Goal: Task Accomplishment & Management: Manage account settings

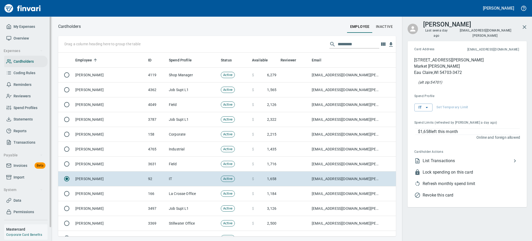
scroll to position [178, 326]
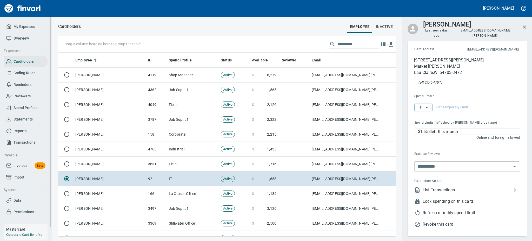
click at [21, 118] on span "Statements" at bounding box center [23, 119] width 19 height 6
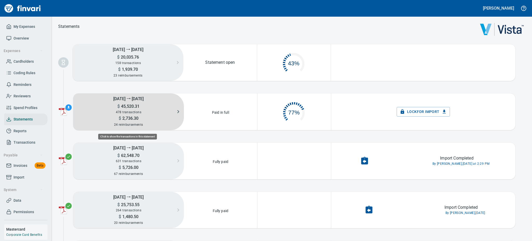
scroll to position [24, 67]
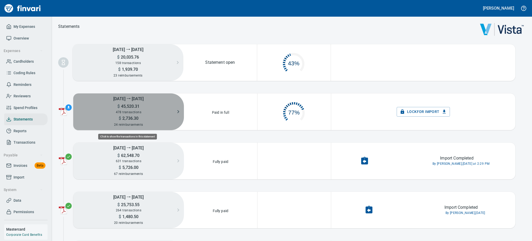
click at [150, 102] on h5 "[DATE] ⭢ [DATE]" at bounding box center [128, 98] width 111 height 10
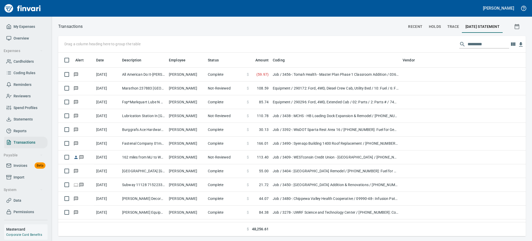
scroll to position [178, 456]
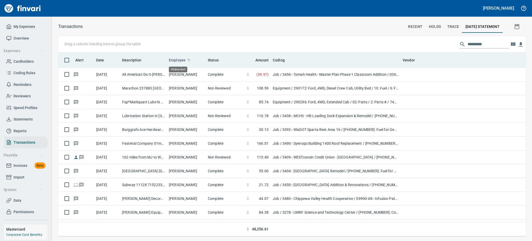
click at [178, 58] on span "Employee" at bounding box center [177, 60] width 17 height 6
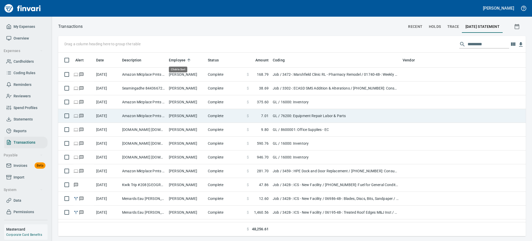
drag, startPoint x: 178, startPoint y: 58, endPoint x: 423, endPoint y: 119, distance: 252.3
click at [423, 119] on td at bounding box center [427, 116] width 52 height 14
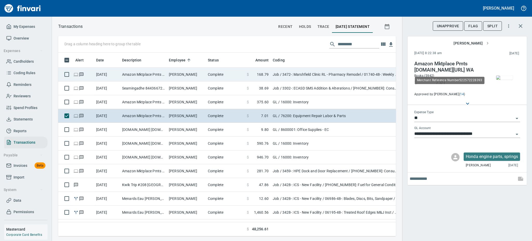
scroll to position [172, 326]
click at [185, 73] on td "[PERSON_NAME]" at bounding box center [186, 75] width 39 height 14
type input "***"
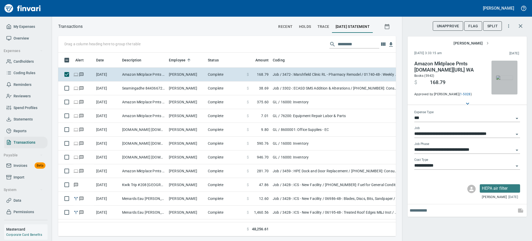
click at [503, 78] on img "button" at bounding box center [504, 77] width 17 height 4
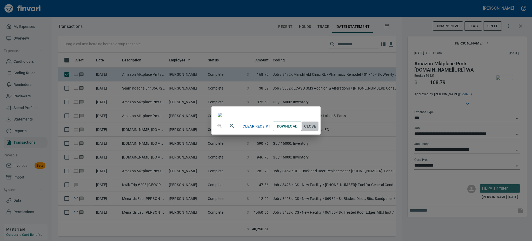
click at [319, 131] on button "Close" at bounding box center [310, 126] width 17 height 10
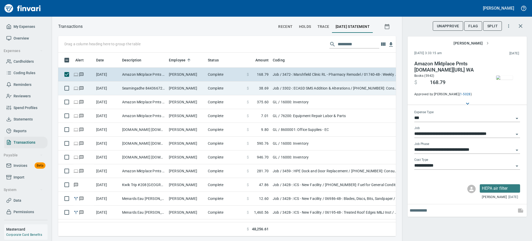
click at [152, 86] on td "Seamingadhe 8443667272 [GEOGRAPHIC_DATA]" at bounding box center [143, 88] width 47 height 14
type input "**********"
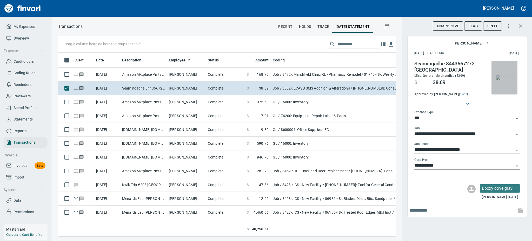
click at [504, 76] on img "button" at bounding box center [504, 77] width 17 height 4
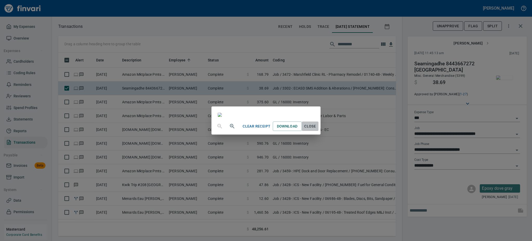
click at [317, 129] on span "Close" at bounding box center [310, 126] width 12 height 6
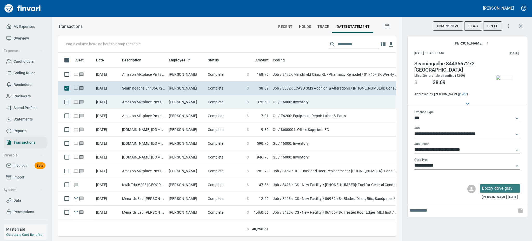
click at [181, 101] on td "[PERSON_NAME]" at bounding box center [186, 102] width 39 height 14
type input "**"
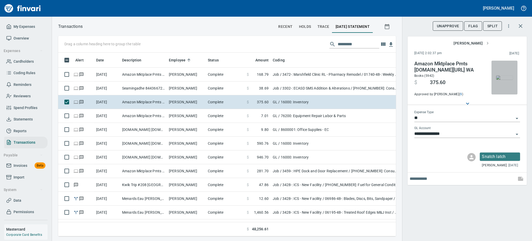
click at [506, 80] on img "button" at bounding box center [504, 77] width 17 height 4
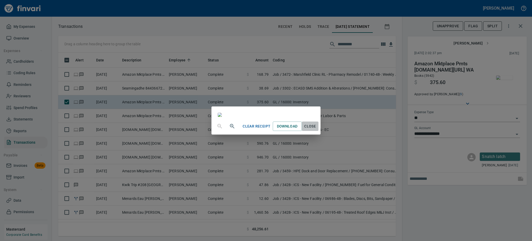
click at [317, 129] on span "Close" at bounding box center [310, 126] width 12 height 6
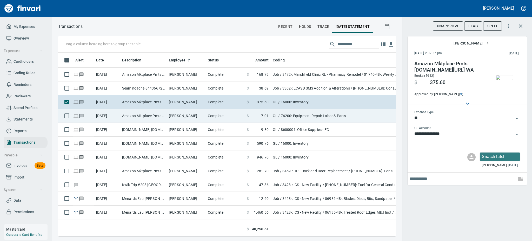
click at [188, 114] on td "[PERSON_NAME]" at bounding box center [186, 116] width 39 height 14
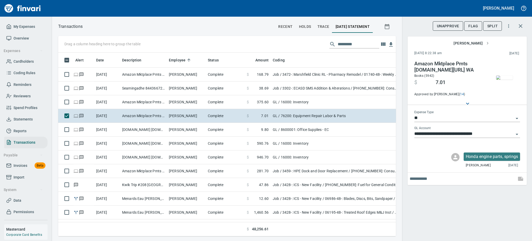
click at [506, 80] on img "button" at bounding box center [504, 77] width 17 height 4
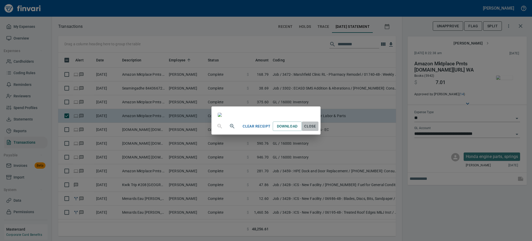
click at [317, 129] on span "Close" at bounding box center [310, 126] width 12 height 6
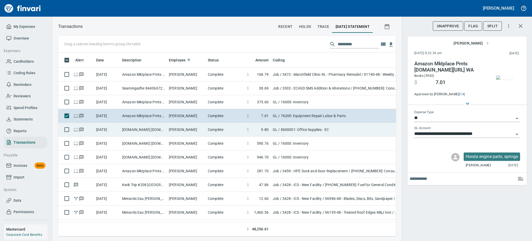
click at [192, 128] on td "[PERSON_NAME]" at bounding box center [186, 130] width 39 height 14
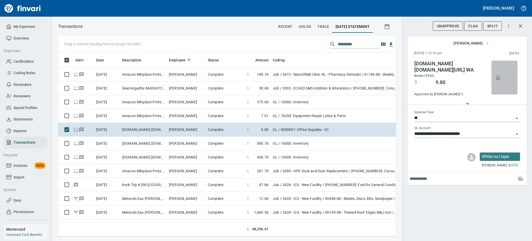
click at [507, 77] on img "button" at bounding box center [504, 77] width 17 height 4
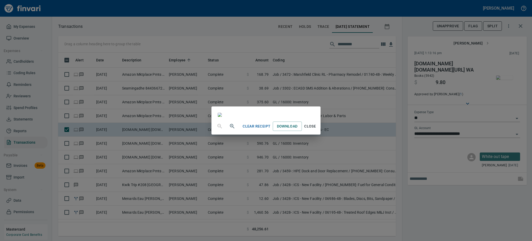
click at [317, 129] on span "Close" at bounding box center [310, 126] width 12 height 6
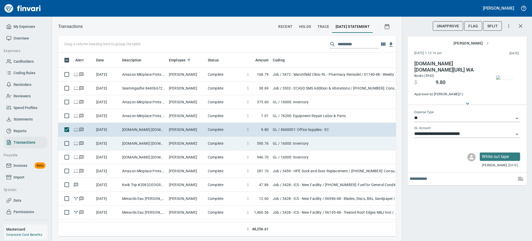
click at [180, 142] on td "[PERSON_NAME]" at bounding box center [186, 143] width 39 height 14
type input "**********"
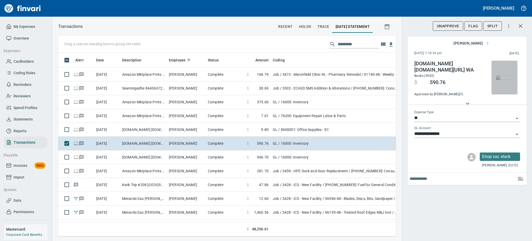
click at [504, 76] on img "button" at bounding box center [504, 77] width 17 height 4
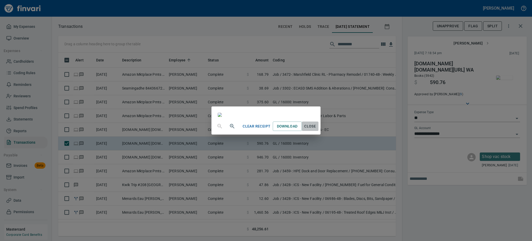
click at [317, 129] on span "Close" at bounding box center [310, 126] width 12 height 6
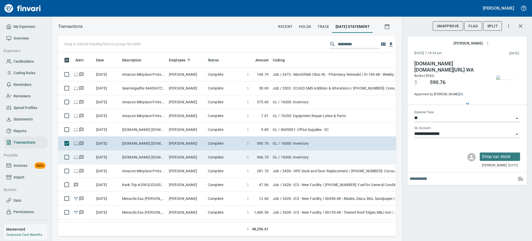
click at [173, 157] on td "[PERSON_NAME]" at bounding box center [186, 157] width 39 height 14
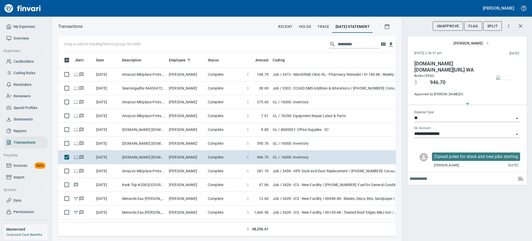
click at [502, 76] on img "button" at bounding box center [504, 77] width 17 height 4
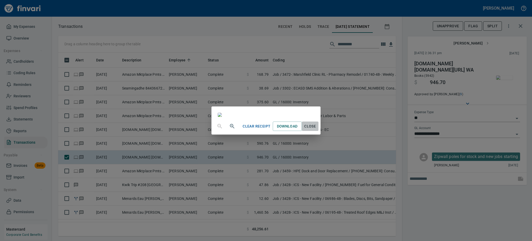
click at [317, 129] on span "Close" at bounding box center [310, 126] width 12 height 6
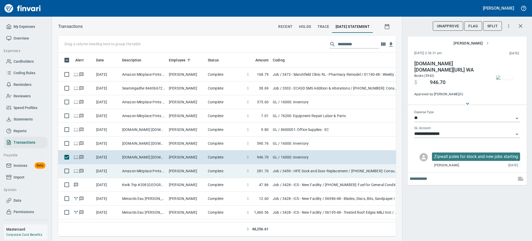
click at [197, 173] on td "[PERSON_NAME]" at bounding box center [186, 171] width 39 height 14
type input "***"
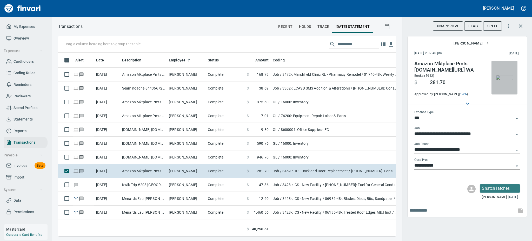
click at [511, 78] on img "button" at bounding box center [504, 77] width 17 height 4
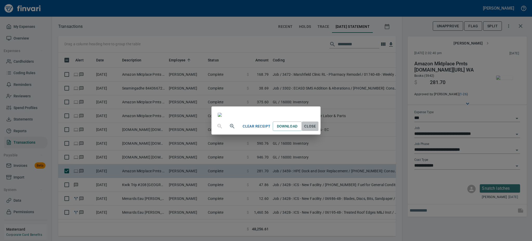
click at [317, 129] on span "Close" at bounding box center [310, 126] width 12 height 6
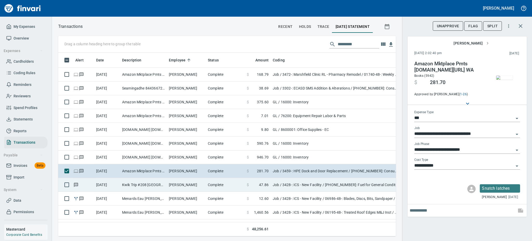
click at [177, 185] on td "[PERSON_NAME]" at bounding box center [186, 185] width 39 height 14
type input "**********"
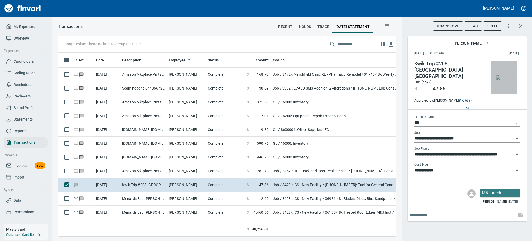
click at [505, 80] on img "button" at bounding box center [504, 77] width 17 height 4
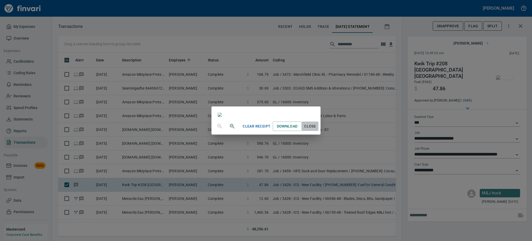
click at [317, 129] on span "Close" at bounding box center [310, 126] width 12 height 6
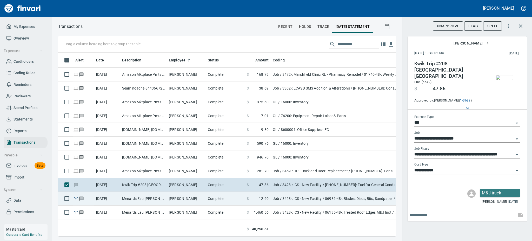
click at [176, 196] on td "[PERSON_NAME]" at bounding box center [186, 199] width 39 height 14
type input "**********"
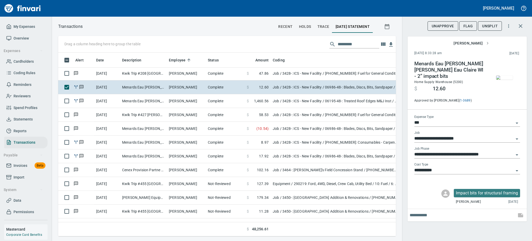
scroll to position [125, 0]
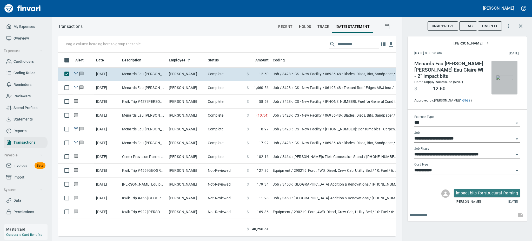
click at [506, 80] on img "button" at bounding box center [504, 77] width 17 height 4
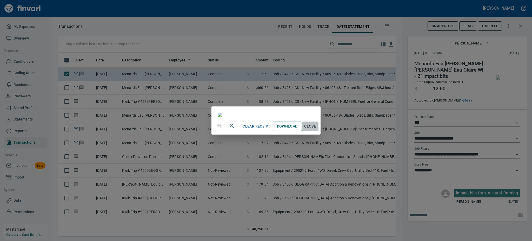
click at [317, 129] on span "Close" at bounding box center [310, 126] width 12 height 6
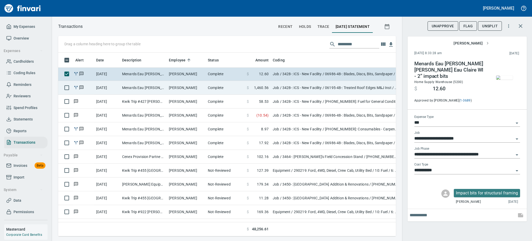
click at [166, 86] on td "Menards Eau [PERSON_NAME] [PERSON_NAME] Eau Claire WI - 34-2x10x12 & 12-1/2” pl…" at bounding box center [143, 88] width 47 height 14
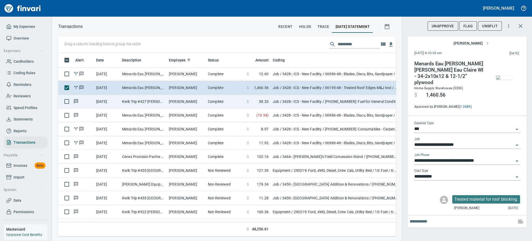
click at [177, 103] on td "[PERSON_NAME]" at bounding box center [186, 102] width 39 height 14
type input "**********"
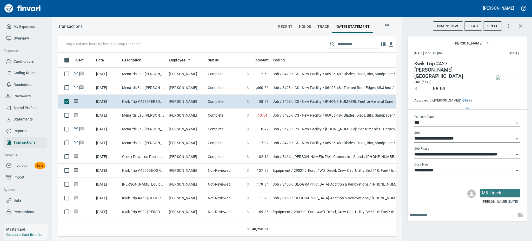
click at [506, 85] on button "button" at bounding box center [505, 78] width 26 height 34
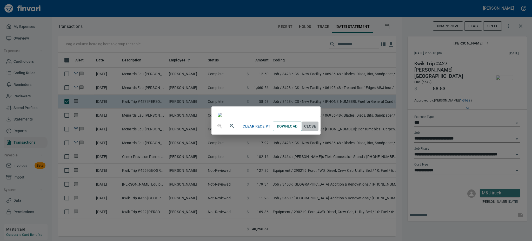
click at [317, 129] on span "Close" at bounding box center [310, 126] width 12 height 6
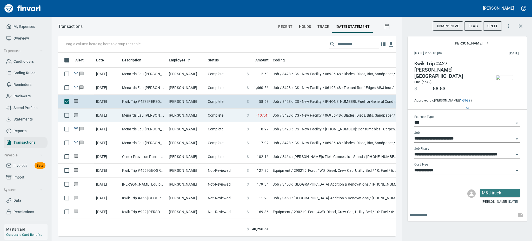
click at [156, 119] on td "Menards Eau [PERSON_NAME] [PERSON_NAME] Eau [PERSON_NAME]" at bounding box center [143, 115] width 47 height 14
type input "**********"
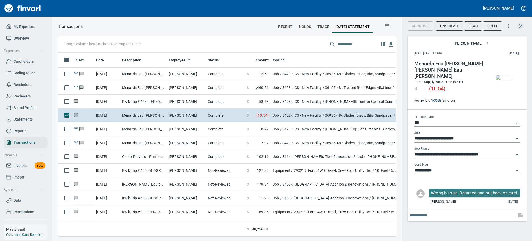
click at [507, 80] on img "button" at bounding box center [504, 77] width 17 height 4
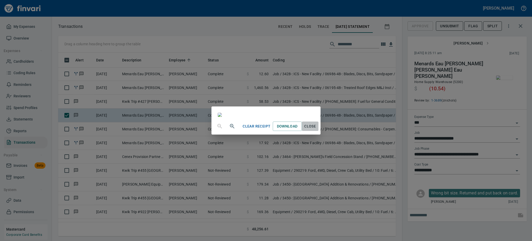
click at [317, 129] on span "Close" at bounding box center [310, 126] width 12 height 6
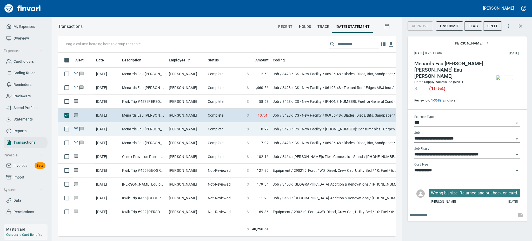
click at [179, 127] on td "[PERSON_NAME]" at bounding box center [186, 129] width 39 height 14
type input "**********"
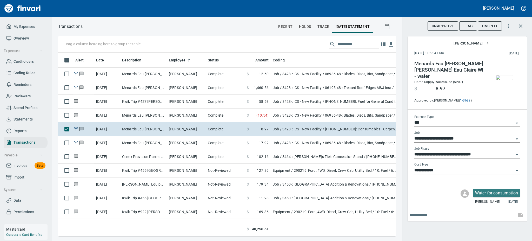
click at [505, 77] on img "button" at bounding box center [504, 77] width 17 height 4
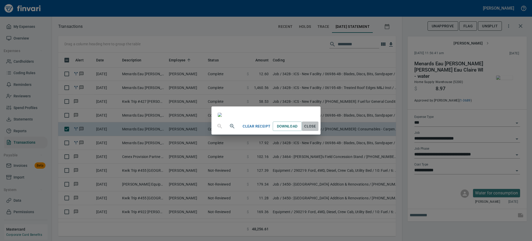
click at [317, 129] on span "Close" at bounding box center [310, 126] width 12 height 6
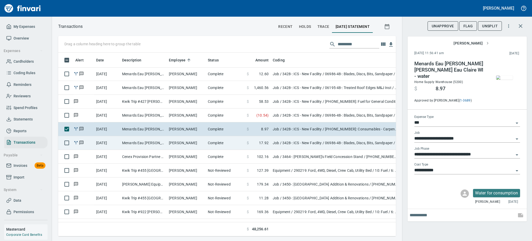
click at [126, 147] on td "Menards Eau [PERSON_NAME] [PERSON_NAME] Eau Claire WI - 100pc utility blades" at bounding box center [143, 143] width 47 height 14
type input "**********"
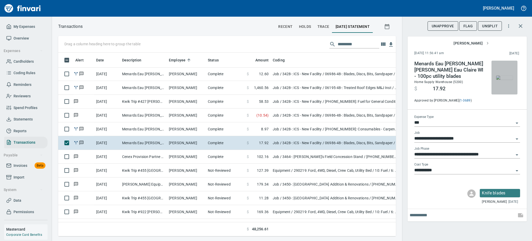
click at [505, 80] on img "button" at bounding box center [504, 77] width 17 height 4
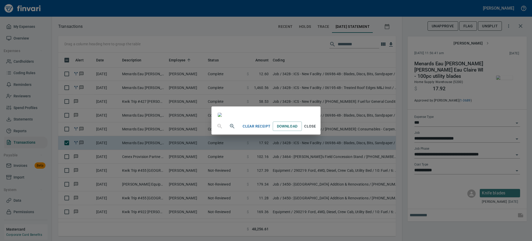
click at [317, 129] on span "Close" at bounding box center [310, 126] width 12 height 6
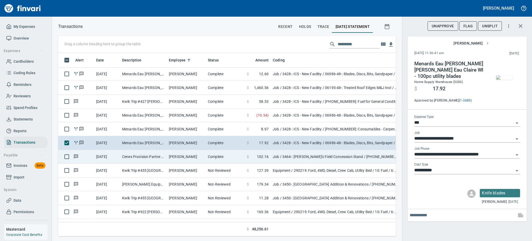
click at [113, 157] on td "[DATE]" at bounding box center [107, 157] width 26 height 14
type input "**********"
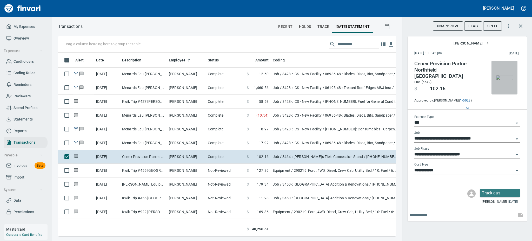
click at [505, 77] on img "button" at bounding box center [504, 77] width 17 height 4
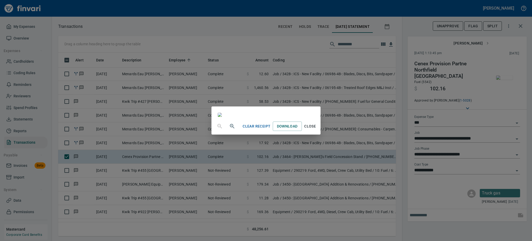
scroll to position [61, 0]
click at [317, 129] on span "Close" at bounding box center [310, 126] width 12 height 6
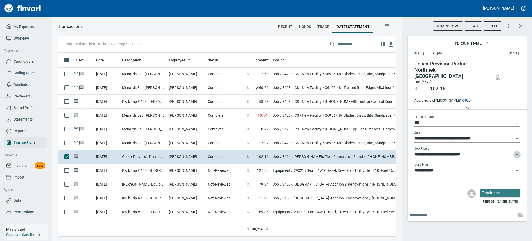
click at [516, 152] on icon "Open" at bounding box center [517, 155] width 6 height 6
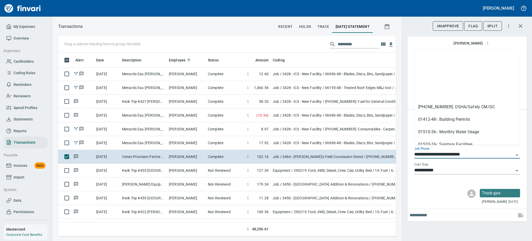
scroll to position [68, 0]
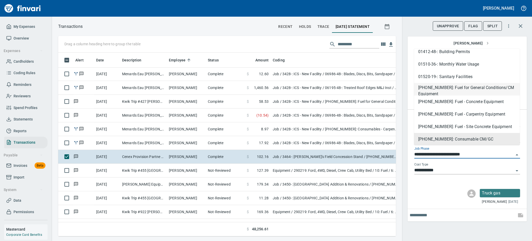
click at [446, 88] on li "[PHONE_NUMBER]: Fuel for General Conditions/CM Equipment" at bounding box center [467, 89] width 106 height 12
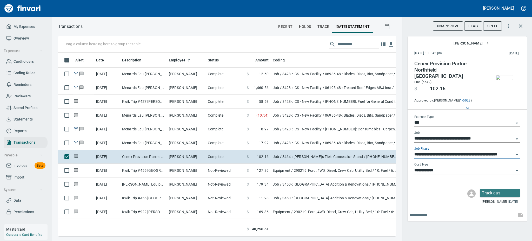
type input "**********"
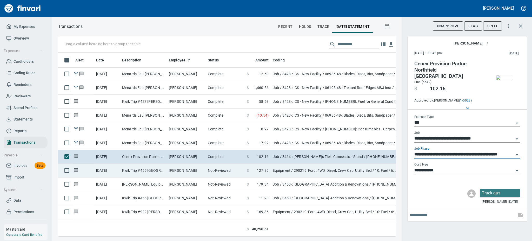
click at [166, 168] on td "Kwik Trip #455 [GEOGRAPHIC_DATA] [GEOGRAPHIC_DATA]" at bounding box center [143, 171] width 47 height 14
type input "*********"
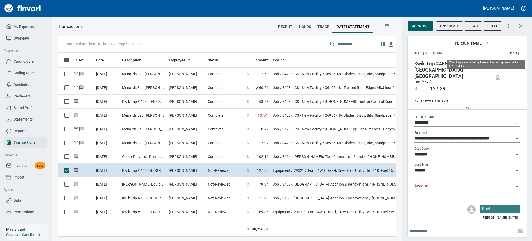
scroll to position [172, 326]
click at [502, 80] on img "button" at bounding box center [504, 77] width 17 height 4
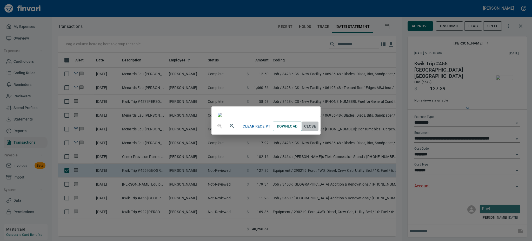
click at [317, 129] on span "Close" at bounding box center [310, 126] width 12 height 6
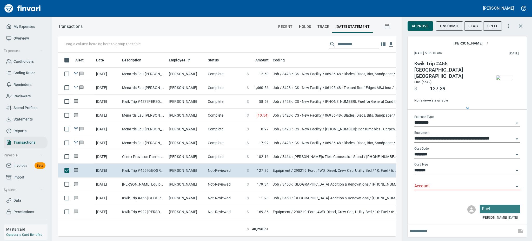
click at [519, 183] on div at bounding box center [517, 186] width 7 height 7
click at [517, 186] on icon "Open" at bounding box center [517, 186] width 3 height 1
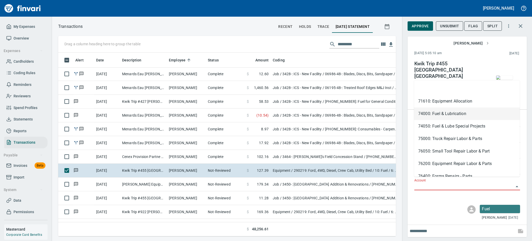
click at [443, 112] on li "74000: Fuel & Lubrication" at bounding box center [467, 113] width 106 height 12
type input "**********"
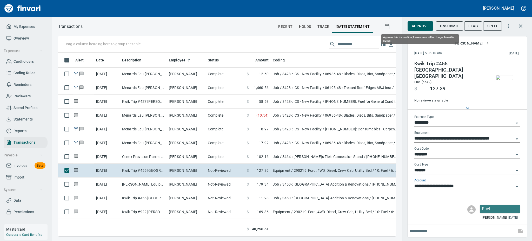
click at [422, 26] on span "Approve" at bounding box center [420, 26] width 17 height 6
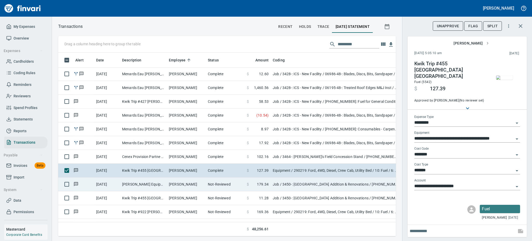
click at [142, 185] on td "[PERSON_NAME] Equipment&Supp Eau Claire WI" at bounding box center [143, 184] width 47 height 14
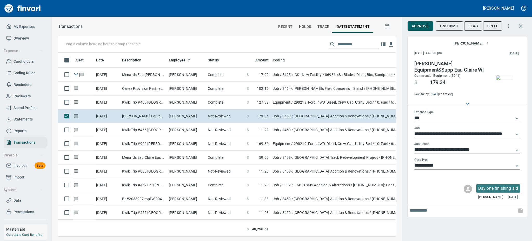
scroll to position [194, 0]
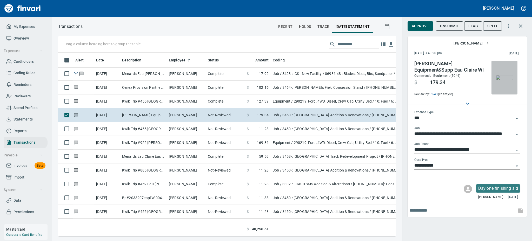
click at [502, 80] on img "button" at bounding box center [504, 77] width 17 height 4
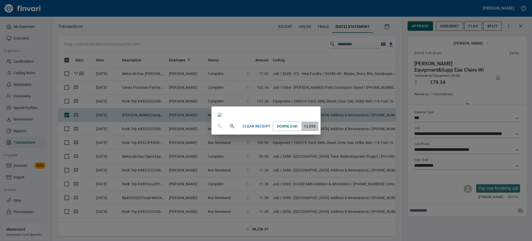
click at [317, 129] on span "Close" at bounding box center [310, 126] width 12 height 6
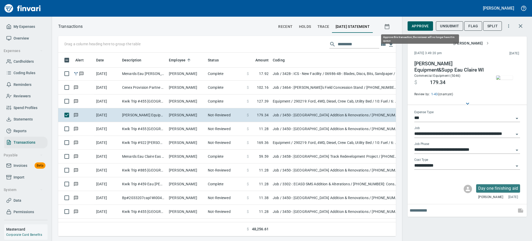
click at [418, 25] on span "Approve" at bounding box center [420, 26] width 17 height 6
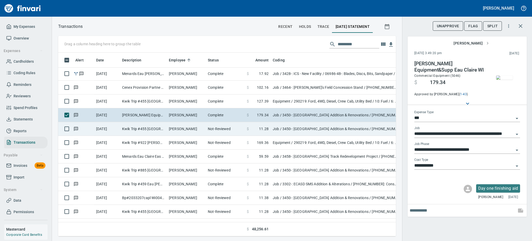
click at [142, 130] on td "Kwik Trip #455 [GEOGRAPHIC_DATA] [GEOGRAPHIC_DATA]" at bounding box center [143, 129] width 47 height 14
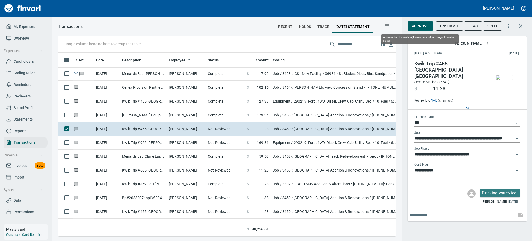
scroll to position [172, 326]
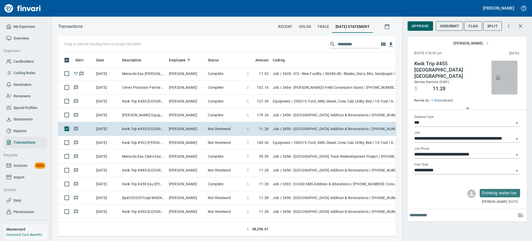
click at [506, 79] on img "button" at bounding box center [504, 77] width 17 height 4
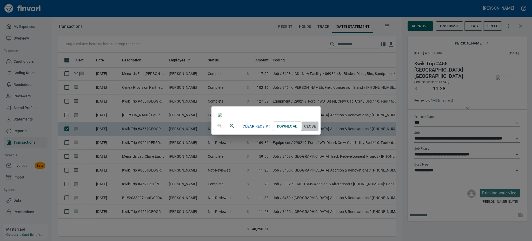
click at [317, 129] on span "Close" at bounding box center [310, 126] width 12 height 6
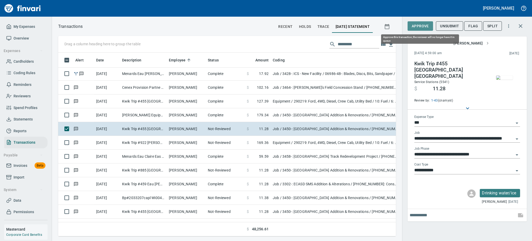
click at [423, 24] on span "Approve" at bounding box center [420, 26] width 17 height 6
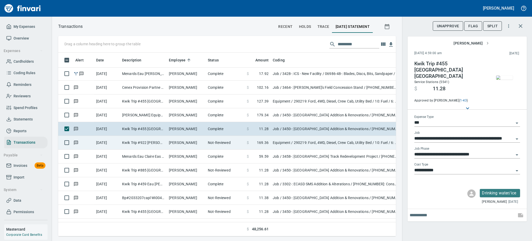
click at [172, 144] on td "[PERSON_NAME]" at bounding box center [186, 143] width 39 height 14
type input "*********"
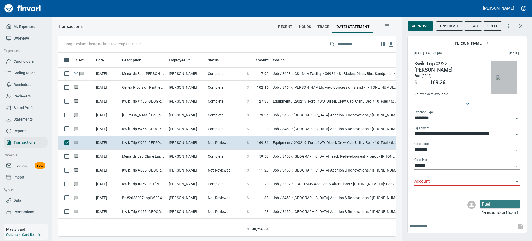
click at [498, 80] on img "button" at bounding box center [504, 77] width 17 height 4
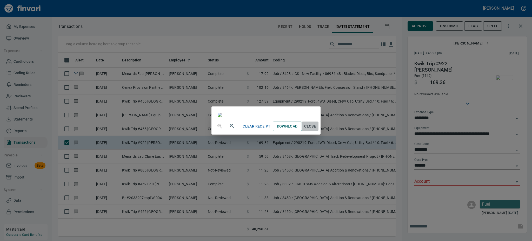
click at [317, 129] on span "Close" at bounding box center [310, 126] width 12 height 6
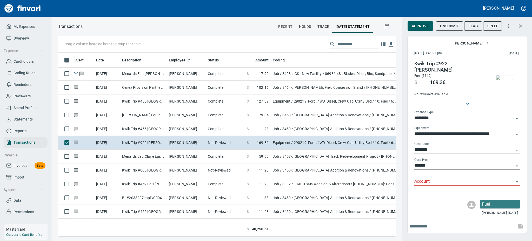
click at [517, 180] on icon "Open" at bounding box center [517, 182] width 6 height 6
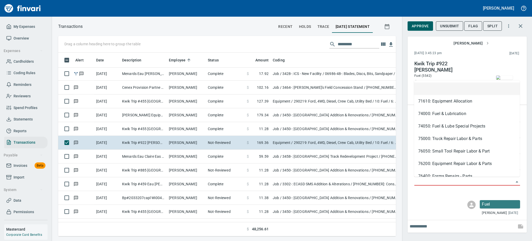
scroll to position [172, 326]
click at [447, 112] on li "74000: Fuel & Lubrication" at bounding box center [467, 113] width 106 height 12
type input "**********"
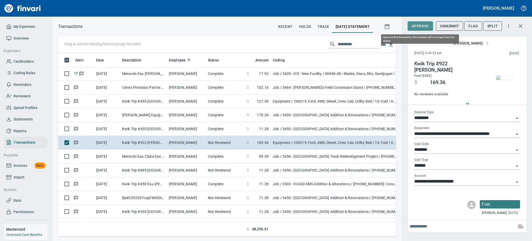
click at [419, 24] on span "Approve" at bounding box center [420, 26] width 17 height 6
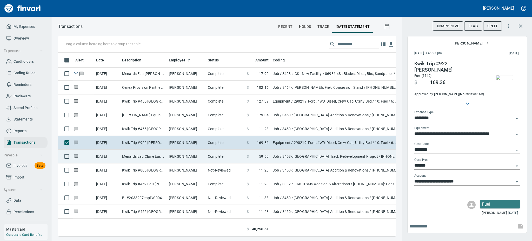
click at [178, 156] on td "[PERSON_NAME]" at bounding box center [186, 156] width 39 height 14
type input "***"
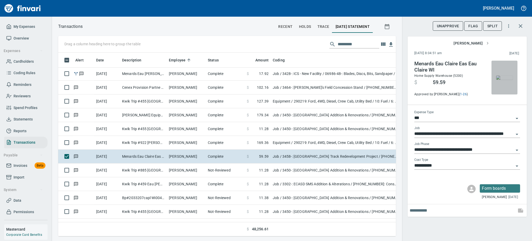
click at [511, 75] on img "button" at bounding box center [504, 77] width 17 height 4
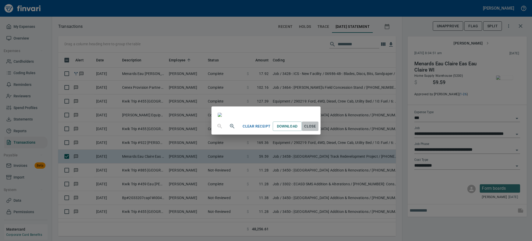
click at [319, 131] on button "Close" at bounding box center [310, 126] width 17 height 10
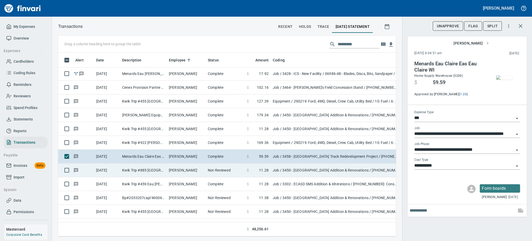
click at [210, 170] on td "Not-Reviewed" at bounding box center [225, 170] width 39 height 14
type input "**********"
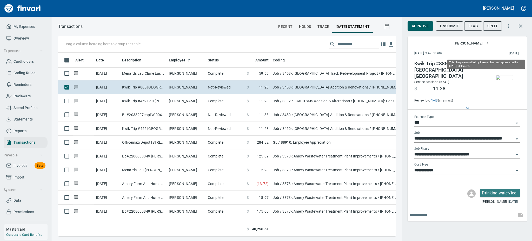
scroll to position [172, 326]
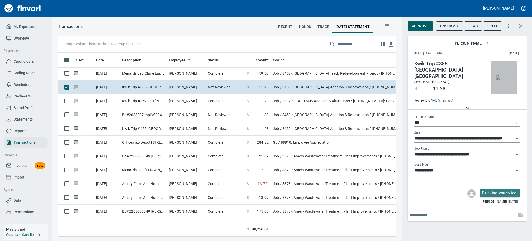
click at [504, 77] on img "button" at bounding box center [504, 77] width 17 height 4
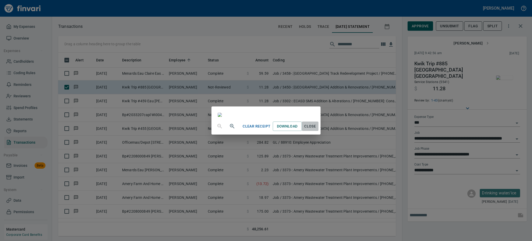
click at [317, 129] on span "Close" at bounding box center [310, 126] width 12 height 6
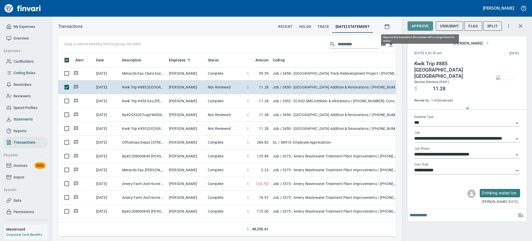
click at [417, 26] on span "Approve" at bounding box center [420, 26] width 17 height 6
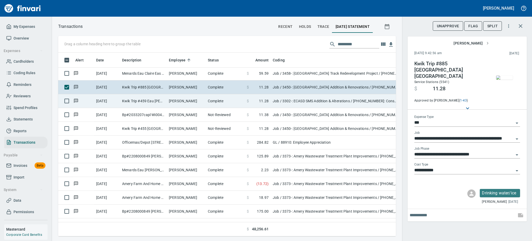
click at [154, 102] on td "Kwik Trip #459 Eau [PERSON_NAME]" at bounding box center [143, 101] width 47 height 14
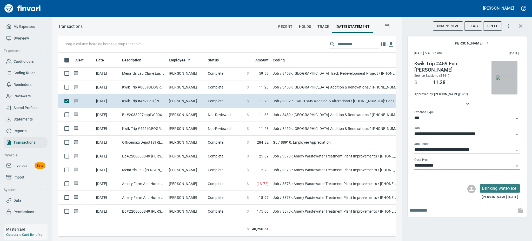
click at [509, 78] on img "button" at bounding box center [504, 77] width 17 height 4
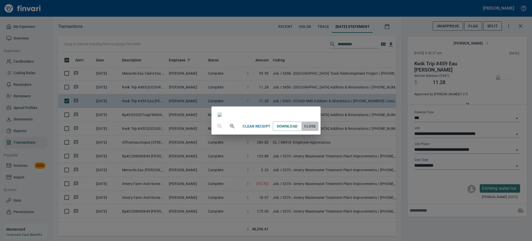
click at [317, 129] on span "Close" at bounding box center [310, 126] width 12 height 6
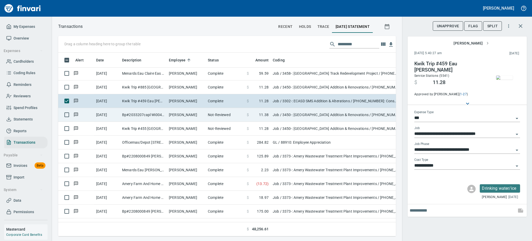
click at [147, 113] on td "Bp#2033207capl Wi0049 [GEOGRAPHIC_DATA] [GEOGRAPHIC_DATA]" at bounding box center [143, 115] width 47 height 14
type input "**********"
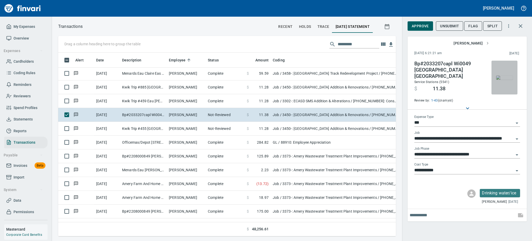
click at [502, 75] on img "button" at bounding box center [504, 77] width 17 height 4
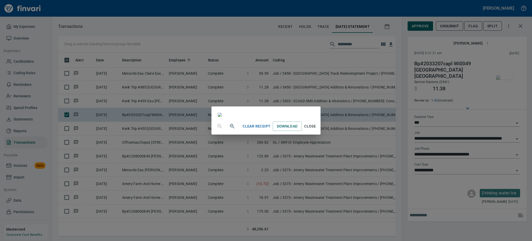
click at [317, 129] on span "Close" at bounding box center [310, 126] width 12 height 6
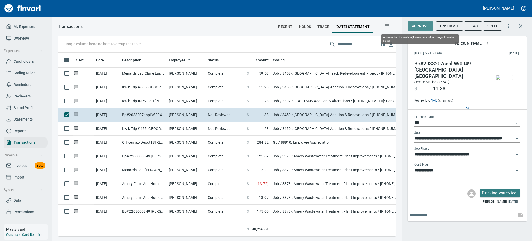
click at [419, 23] on span "Approve" at bounding box center [420, 26] width 17 height 6
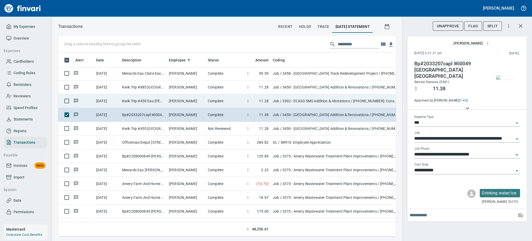
scroll to position [172, 326]
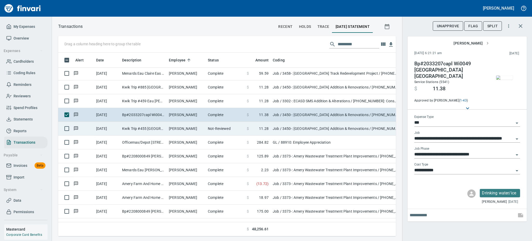
click at [167, 128] on td "[PERSON_NAME]" at bounding box center [186, 129] width 39 height 14
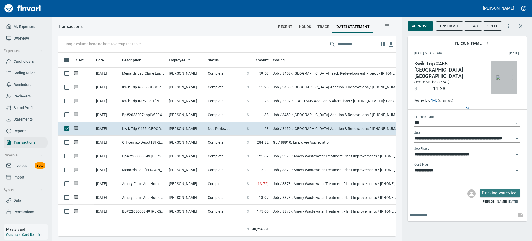
click at [508, 65] on button "button" at bounding box center [505, 78] width 26 height 34
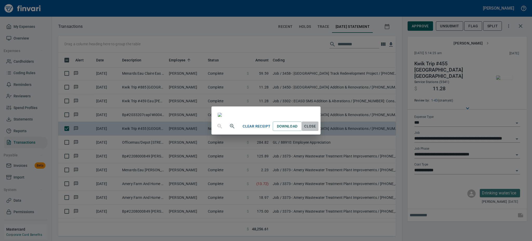
click at [317, 129] on span "Close" at bounding box center [310, 126] width 12 height 6
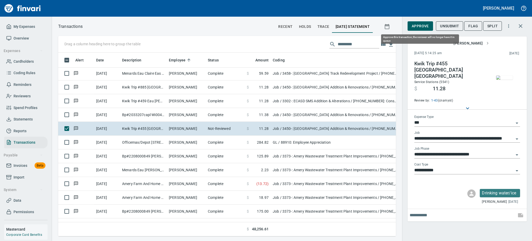
scroll to position [172, 326]
click at [418, 25] on span "Approve" at bounding box center [420, 26] width 17 height 6
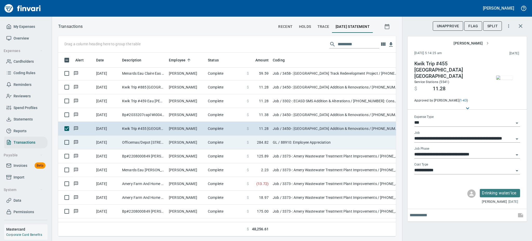
click at [174, 144] on td "[PERSON_NAME]" at bounding box center [186, 142] width 39 height 14
type input "**"
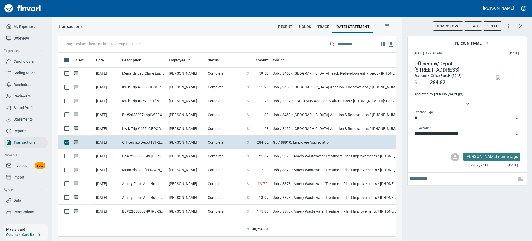
scroll to position [172, 326]
click at [505, 79] on img "button" at bounding box center [504, 77] width 17 height 4
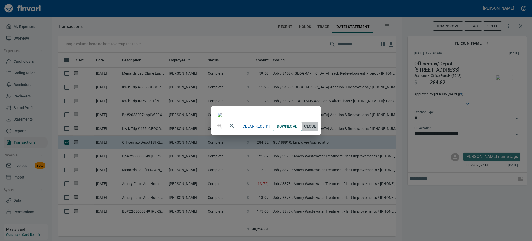
click at [317, 129] on span "Close" at bounding box center [310, 126] width 12 height 6
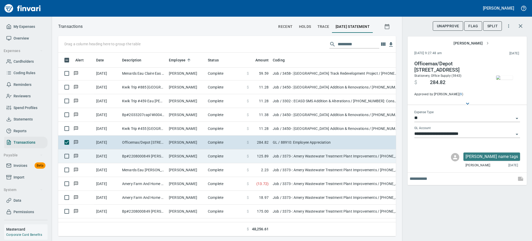
click at [216, 159] on td "Complete" at bounding box center [225, 156] width 39 height 14
type input "***"
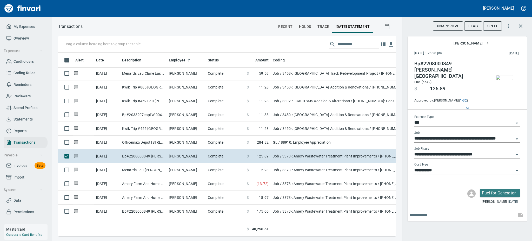
click at [508, 75] on img "button" at bounding box center [504, 77] width 17 height 4
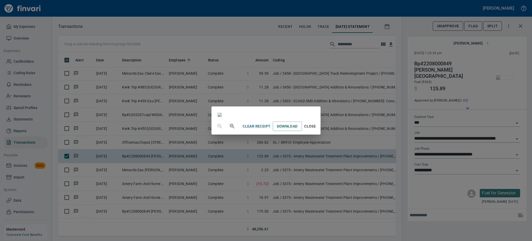
click at [317, 129] on span "Close" at bounding box center [310, 126] width 12 height 6
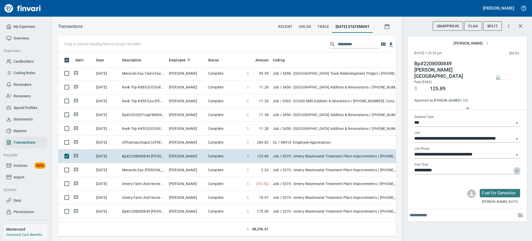
click at [517, 170] on icon "Open" at bounding box center [517, 170] width 3 height 1
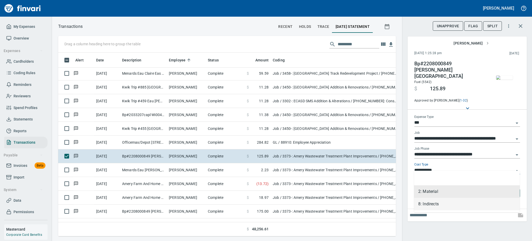
click at [430, 204] on li "8: Indirects" at bounding box center [467, 204] width 106 height 12
type input "**********"
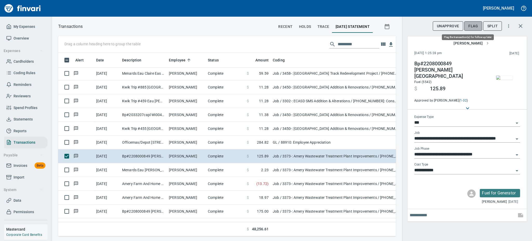
click at [474, 26] on span "Flag" at bounding box center [474, 26] width 10 height 6
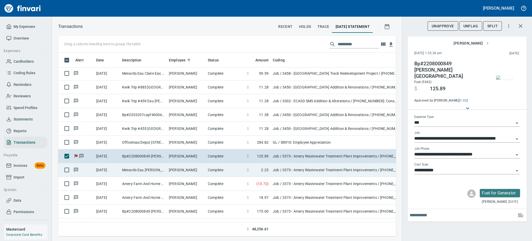
click at [173, 171] on td "[PERSON_NAME]" at bounding box center [186, 170] width 39 height 14
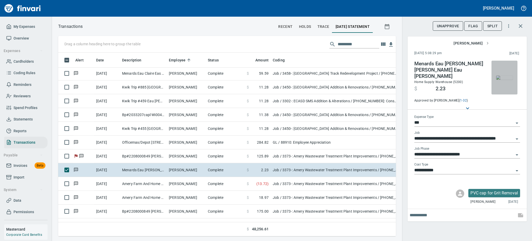
click at [505, 77] on img "button" at bounding box center [504, 77] width 17 height 4
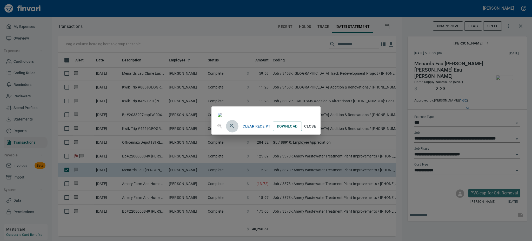
click at [229, 129] on icon "button" at bounding box center [232, 126] width 6 height 6
click at [229, 130] on icon "button" at bounding box center [232, 126] width 6 height 6
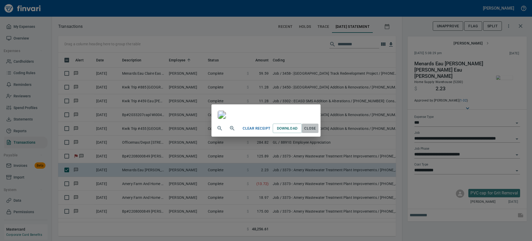
click at [317, 132] on span "Close" at bounding box center [310, 128] width 12 height 6
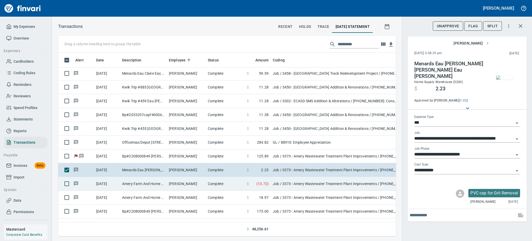
click at [186, 181] on td "[PERSON_NAME]" at bounding box center [186, 184] width 39 height 14
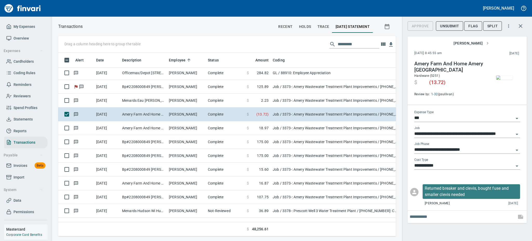
scroll to position [360, 0]
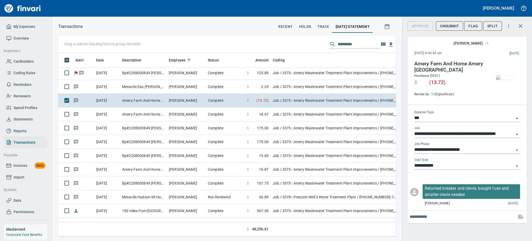
click at [505, 80] on img "button" at bounding box center [504, 77] width 17 height 4
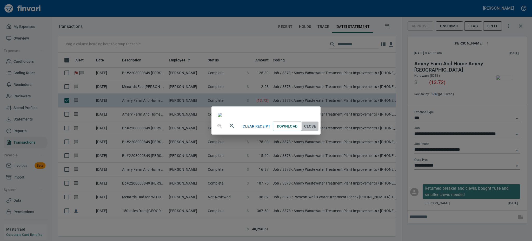
click at [317, 129] on span "Close" at bounding box center [310, 126] width 12 height 6
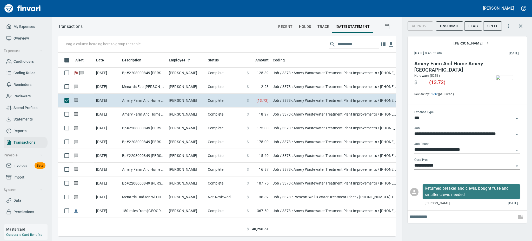
scroll to position [172, 326]
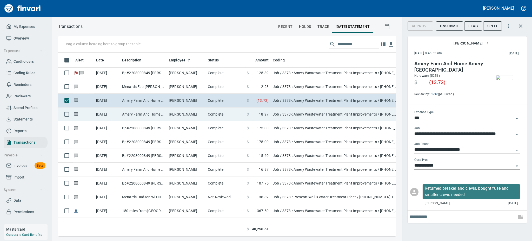
click at [184, 114] on td "[PERSON_NAME]" at bounding box center [186, 114] width 39 height 14
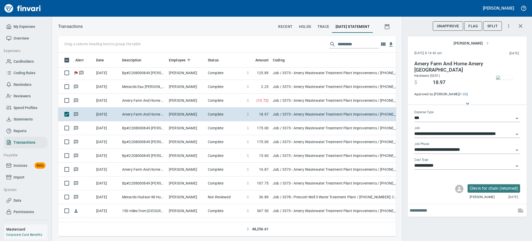
click at [502, 80] on img "button" at bounding box center [504, 77] width 17 height 4
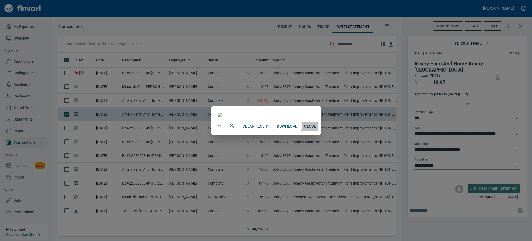
click at [317, 129] on span "Close" at bounding box center [310, 126] width 12 height 6
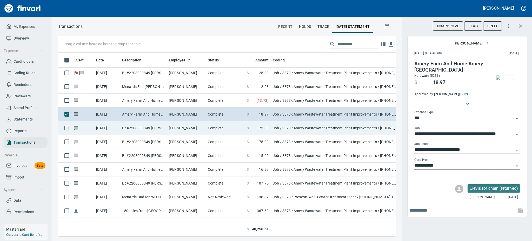
click at [175, 127] on td "[PERSON_NAME]" at bounding box center [186, 128] width 39 height 14
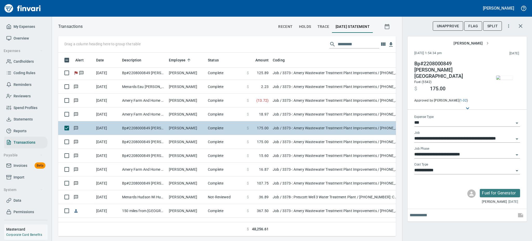
type input "**********"
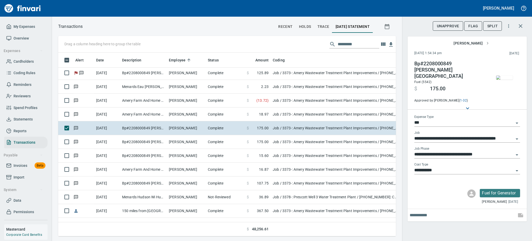
click at [502, 79] on img "button" at bounding box center [504, 77] width 17 height 4
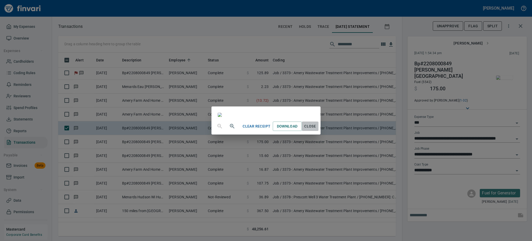
click at [317, 129] on span "Close" at bounding box center [310, 126] width 12 height 6
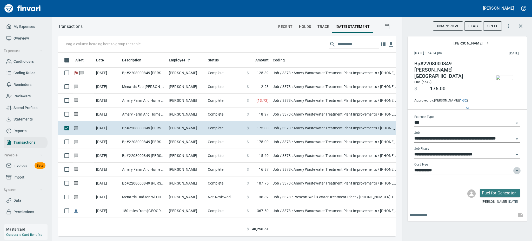
click at [518, 170] on icon "Open" at bounding box center [517, 170] width 3 height 1
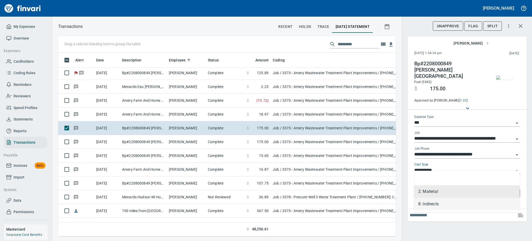
click at [424, 203] on li "8: Indirects" at bounding box center [467, 204] width 106 height 12
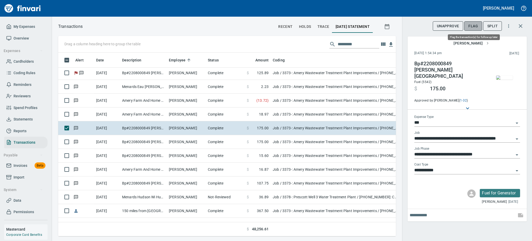
click at [471, 27] on span "Flag" at bounding box center [474, 26] width 10 height 6
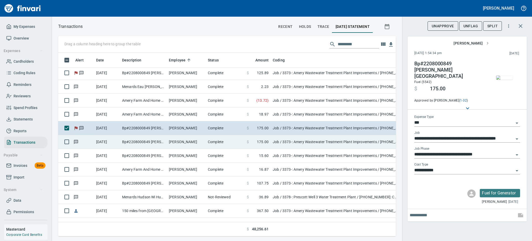
click at [133, 146] on td "Bp#2208000849 [PERSON_NAME][GEOGRAPHIC_DATA]" at bounding box center [143, 142] width 47 height 14
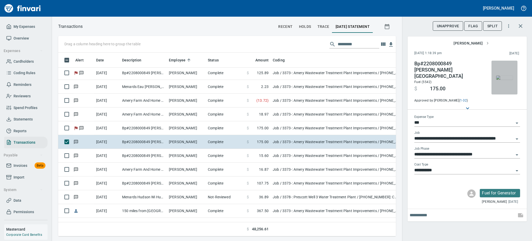
click at [505, 76] on img "button" at bounding box center [504, 77] width 17 height 4
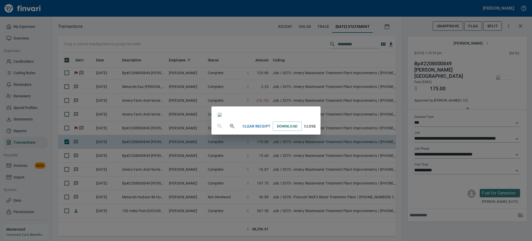
click at [317, 129] on span "Close" at bounding box center [310, 126] width 12 height 6
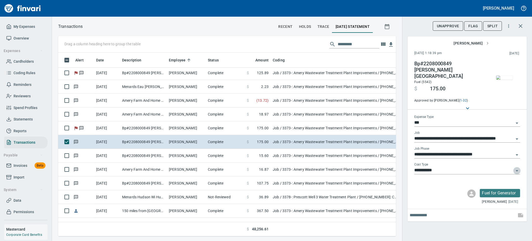
click at [518, 167] on icon "Open" at bounding box center [517, 170] width 6 height 6
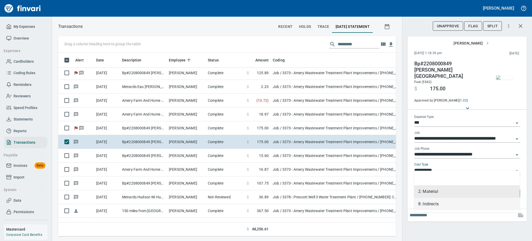
click at [435, 205] on li "8: Indirects" at bounding box center [467, 204] width 106 height 12
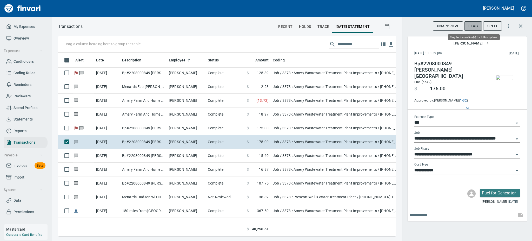
click at [477, 25] on span "Flag" at bounding box center [474, 26] width 10 height 6
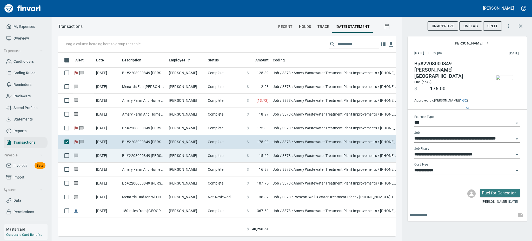
click at [133, 156] on td "Bp#2208000849 [PERSON_NAME][GEOGRAPHIC_DATA]" at bounding box center [143, 156] width 47 height 14
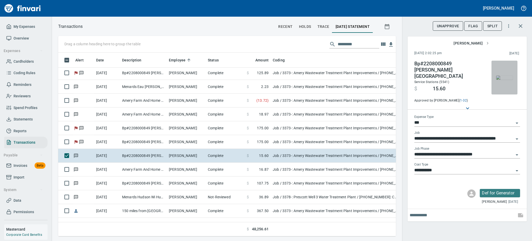
click at [505, 78] on img "button" at bounding box center [504, 77] width 17 height 4
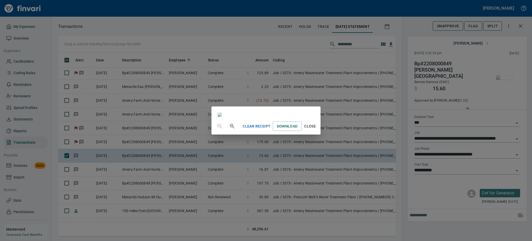
click at [317, 129] on span "Close" at bounding box center [310, 126] width 12 height 6
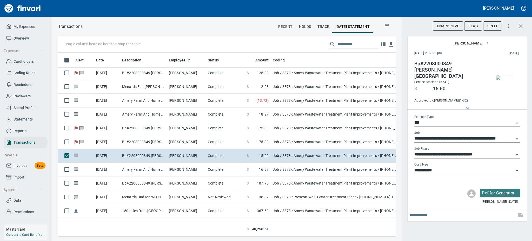
click at [514, 167] on icon "Open" at bounding box center [517, 170] width 6 height 6
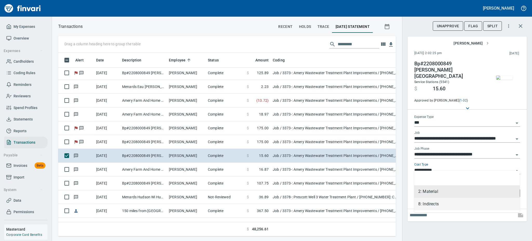
click at [430, 205] on li "8: Indirects" at bounding box center [467, 204] width 106 height 12
type input "**********"
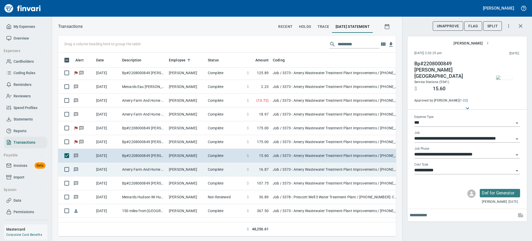
click at [180, 168] on td "[PERSON_NAME]" at bounding box center [186, 169] width 39 height 14
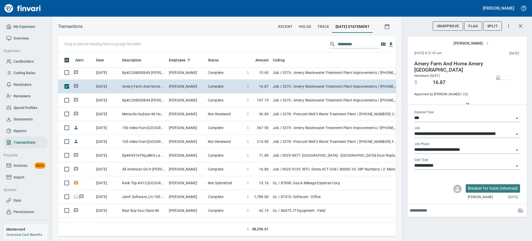
scroll to position [172, 326]
click at [501, 79] on img "button" at bounding box center [504, 77] width 17 height 4
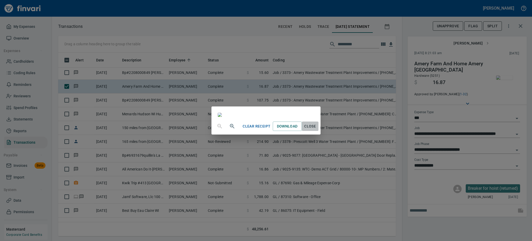
click at [317, 129] on span "Close" at bounding box center [310, 126] width 12 height 6
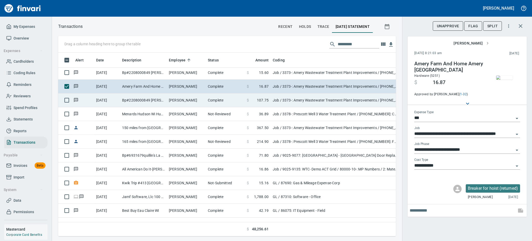
click at [175, 103] on td "[PERSON_NAME]" at bounding box center [186, 100] width 39 height 14
type input "**********"
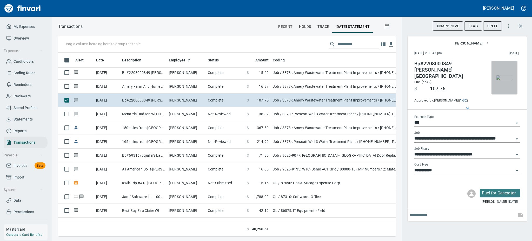
click at [500, 76] on img "button" at bounding box center [504, 77] width 17 height 4
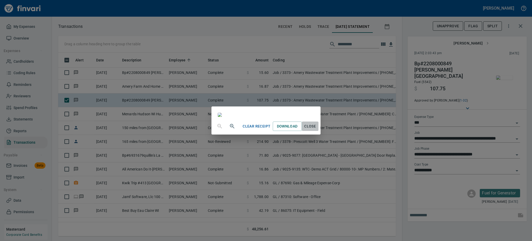
click at [317, 129] on span "Close" at bounding box center [310, 126] width 12 height 6
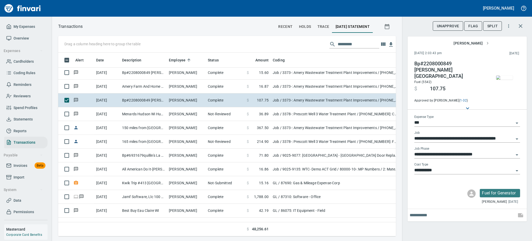
scroll to position [172, 326]
click at [517, 167] on icon "Open" at bounding box center [517, 170] width 6 height 6
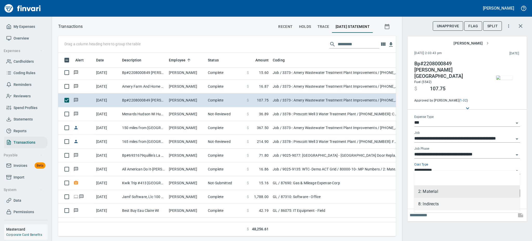
click at [431, 205] on li "8: Indirects" at bounding box center [467, 204] width 106 height 12
type input "**********"
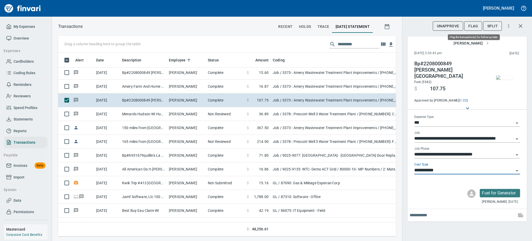
click at [474, 27] on span "Flag" at bounding box center [474, 26] width 10 height 6
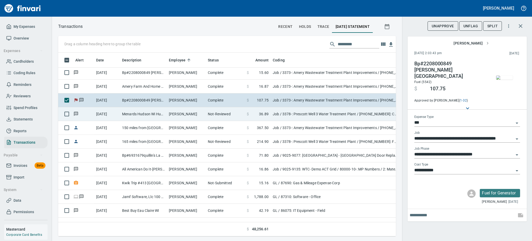
click at [156, 115] on td "Menards Hudson Wi Hudson [GEOGRAPHIC_DATA]" at bounding box center [143, 114] width 47 height 14
type input "**********"
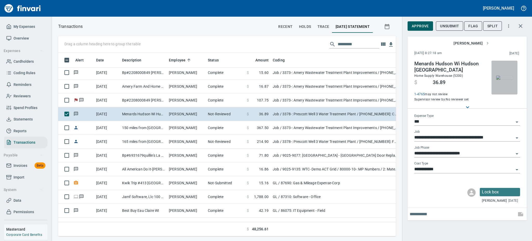
click at [502, 77] on img "button" at bounding box center [504, 77] width 17 height 4
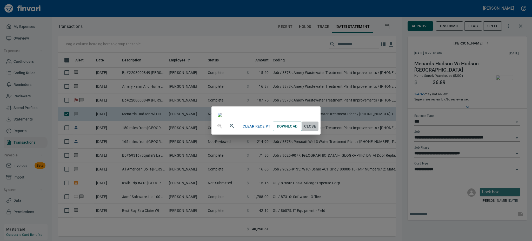
click at [317, 129] on span "Close" at bounding box center [310, 126] width 12 height 6
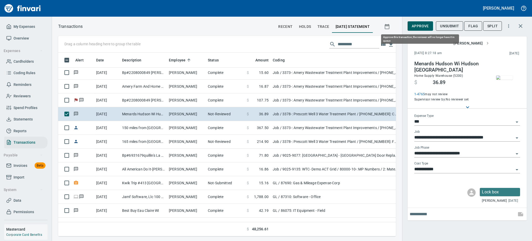
scroll to position [172, 326]
click at [415, 24] on span "Approve" at bounding box center [420, 26] width 17 height 6
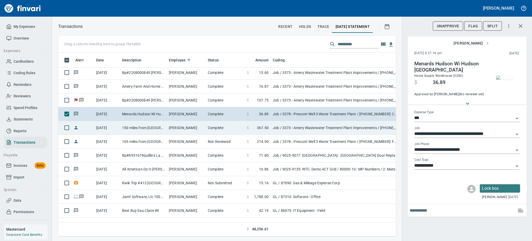
click at [139, 129] on td "150 miles from [GEOGRAPHIC_DATA][PERSON_NAME] to [GEOGRAPHIC_DATA] (round trip)…" at bounding box center [143, 128] width 47 height 14
type input "**********"
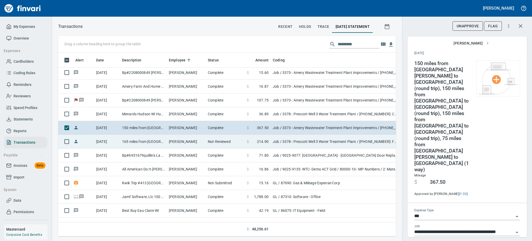
click at [137, 140] on td "165 miles from [GEOGRAPHIC_DATA][PERSON_NAME] to [PERSON_NAME] , 60 miles from …" at bounding box center [143, 142] width 47 height 14
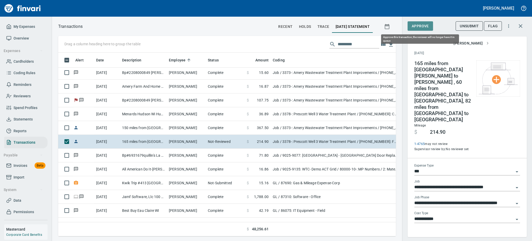
click at [417, 26] on span "Approve" at bounding box center [420, 26] width 17 height 6
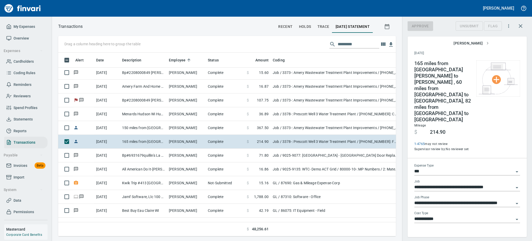
scroll to position [172, 326]
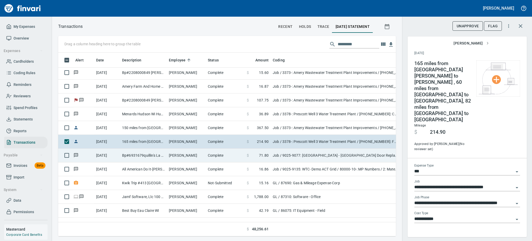
click at [138, 154] on td "Bp#6931679quillin's La Crosse WI" at bounding box center [143, 155] width 47 height 14
type input "**********"
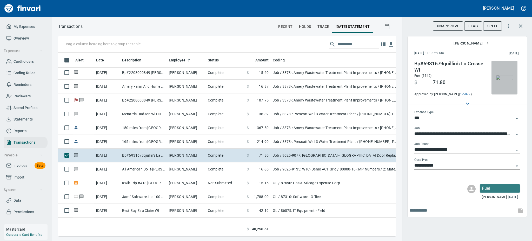
click at [505, 75] on img "button" at bounding box center [504, 77] width 17 height 4
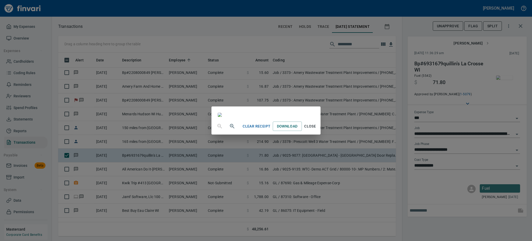
click at [317, 129] on span "Close" at bounding box center [310, 126] width 12 height 6
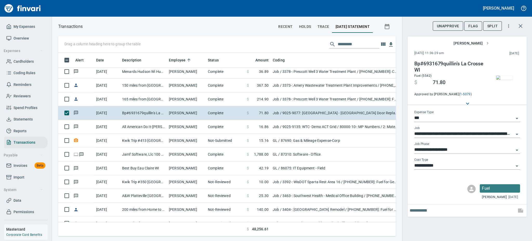
scroll to position [499, 0]
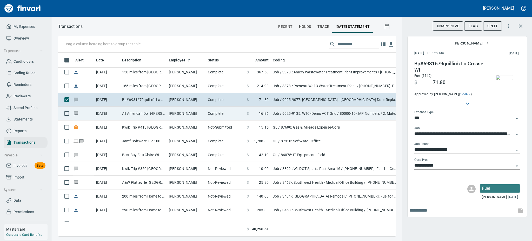
click at [164, 113] on td "All American Do It-[PERSON_NAME] WI" at bounding box center [143, 114] width 47 height 14
type input "**********"
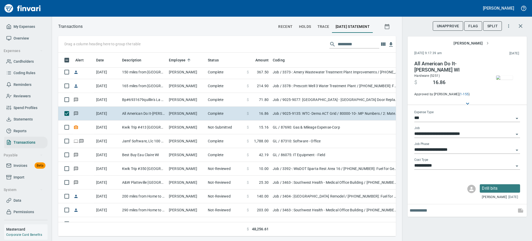
click at [508, 78] on img "button" at bounding box center [504, 77] width 17 height 4
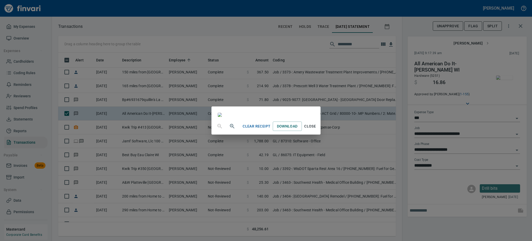
click at [321, 118] on div at bounding box center [266, 111] width 109 height 11
drag, startPoint x: 367, startPoint y: 168, endPoint x: 375, endPoint y: 125, distance: 43.9
click at [321, 125] on div "Clear Receipt Download Close" at bounding box center [266, 120] width 109 height 28
click at [230, 128] on icon "button" at bounding box center [232, 126] width 4 height 4
click at [229, 130] on icon "button" at bounding box center [232, 126] width 6 height 6
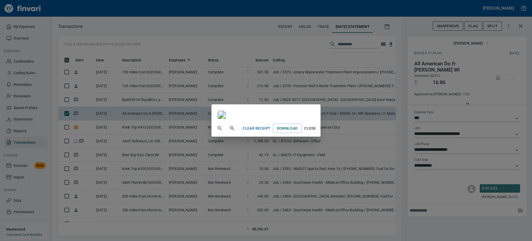
click at [321, 120] on div at bounding box center [266, 112] width 109 height 16
click at [317, 132] on span "Close" at bounding box center [310, 128] width 12 height 6
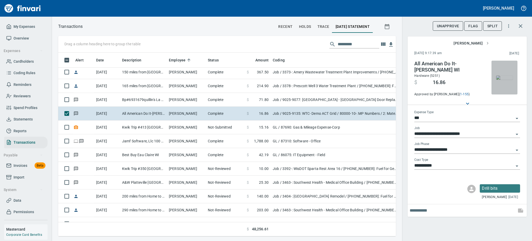
click at [500, 78] on img "button" at bounding box center [504, 77] width 17 height 4
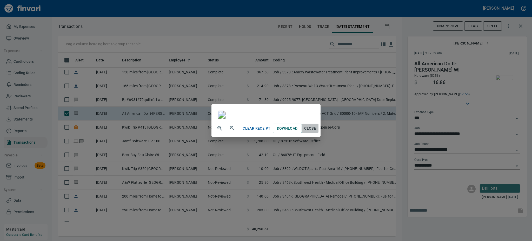
click at [317, 132] on span "Close" at bounding box center [310, 128] width 12 height 6
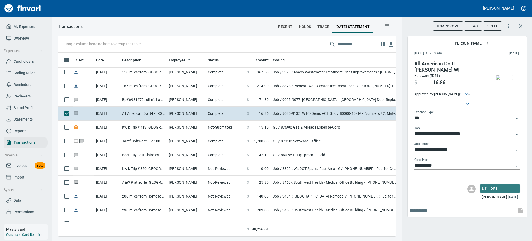
click at [518, 164] on icon "Open" at bounding box center [517, 166] width 6 height 6
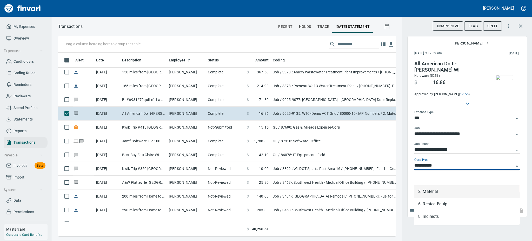
scroll to position [172, 326]
click at [423, 216] on li "8: Indirects" at bounding box center [467, 216] width 106 height 12
type input "**********"
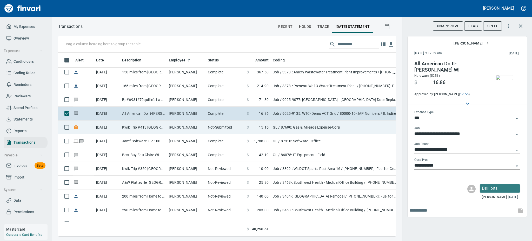
click at [177, 129] on td "[PERSON_NAME]" at bounding box center [186, 127] width 39 height 14
type input "**"
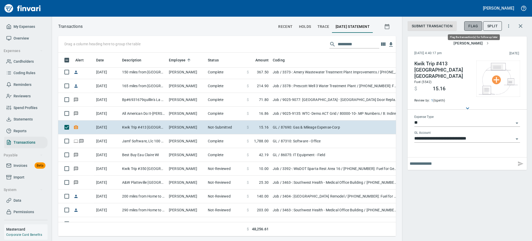
click at [471, 25] on span "Flag" at bounding box center [474, 26] width 10 height 6
click at [452, 159] on input "text" at bounding box center [462, 163] width 105 height 8
type input "**********"
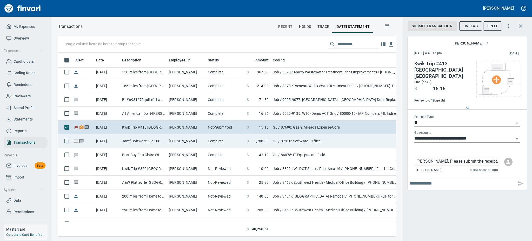
click at [182, 143] on td "[PERSON_NAME]" at bounding box center [186, 141] width 39 height 14
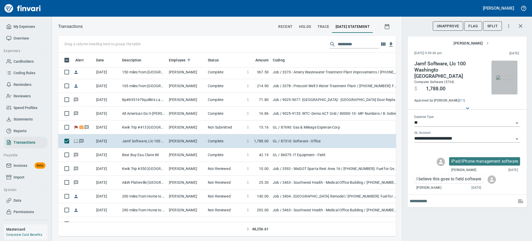
click at [507, 75] on img "button" at bounding box center [504, 77] width 17 height 4
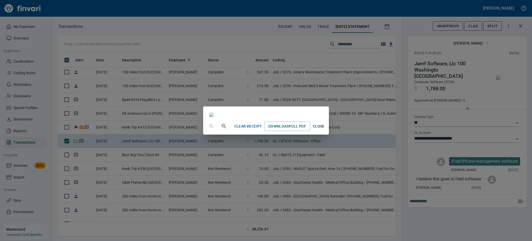
scroll to position [51, 0]
click at [325, 129] on span "Close" at bounding box center [318, 126] width 12 height 6
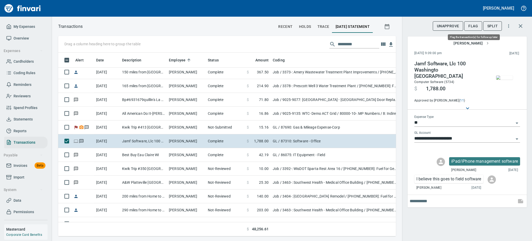
click at [469, 26] on span "Flag" at bounding box center [474, 26] width 10 height 6
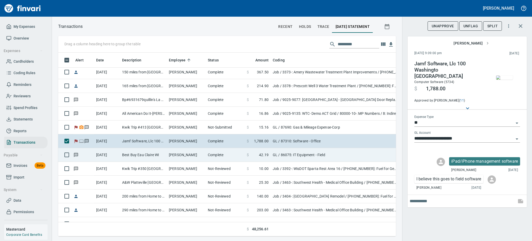
click at [202, 154] on td "[PERSON_NAME]" at bounding box center [186, 155] width 39 height 14
type input "**********"
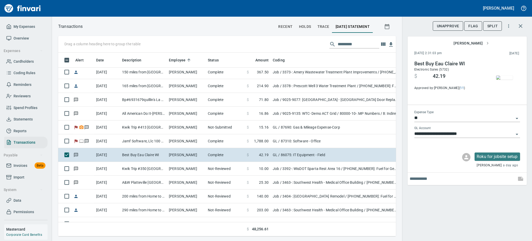
click at [508, 80] on img "button" at bounding box center [504, 77] width 17 height 4
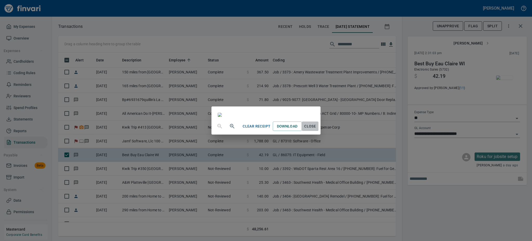
click at [317, 129] on span "Close" at bounding box center [310, 126] width 12 height 6
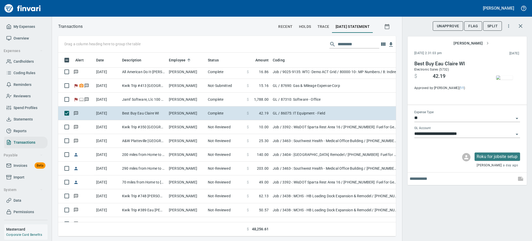
scroll to position [554, 0]
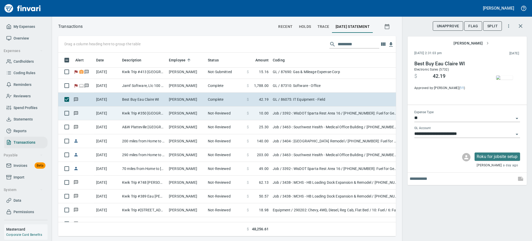
click at [149, 113] on td "Kwik Trip #350 [GEOGRAPHIC_DATA] [GEOGRAPHIC_DATA]" at bounding box center [143, 113] width 47 height 14
type input "***"
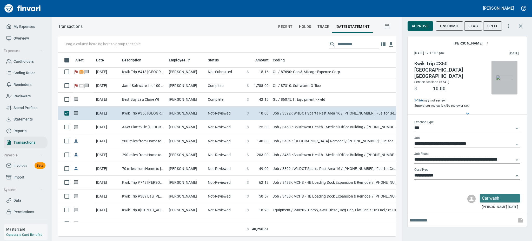
click at [505, 75] on img "button" at bounding box center [504, 77] width 17 height 4
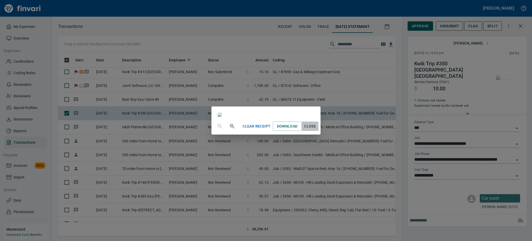
click at [317, 129] on span "Close" at bounding box center [310, 126] width 12 height 6
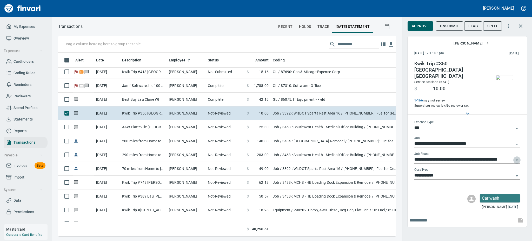
click at [515, 157] on icon "Open" at bounding box center [517, 160] width 6 height 6
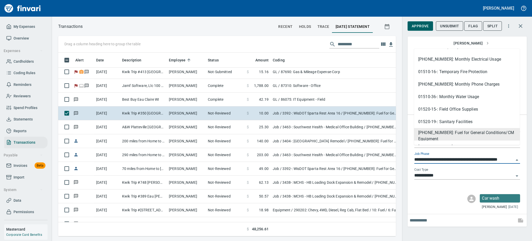
scroll to position [236, 0]
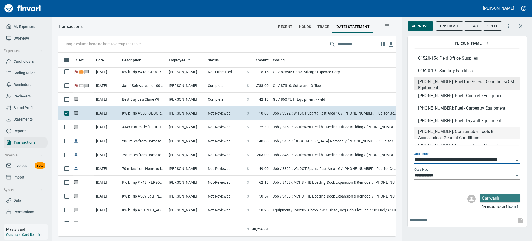
click at [476, 129] on li "[PHONE_NUMBER]: Consumable Tools & Accessories - General Conditions" at bounding box center [467, 133] width 106 height 12
type input "**********"
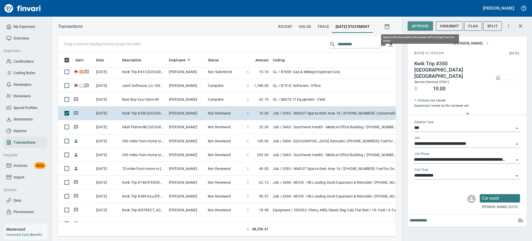
scroll to position [0, 0]
click at [419, 27] on span "Approve" at bounding box center [420, 26] width 17 height 6
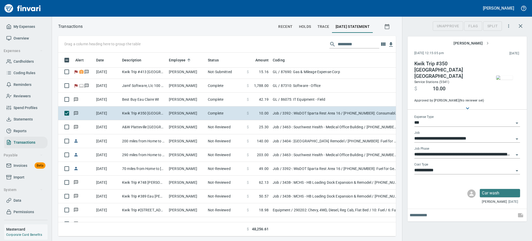
scroll to position [172, 326]
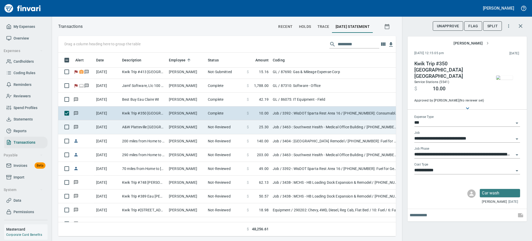
click at [166, 129] on td "A&W Platteville [GEOGRAPHIC_DATA] [GEOGRAPHIC_DATA]" at bounding box center [143, 127] width 47 height 14
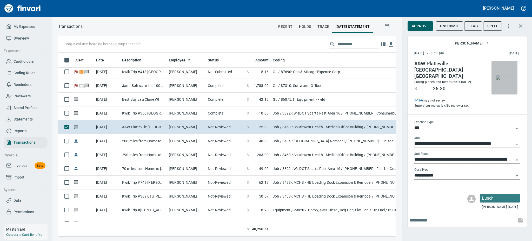
click at [509, 80] on img "button" at bounding box center [504, 77] width 17 height 4
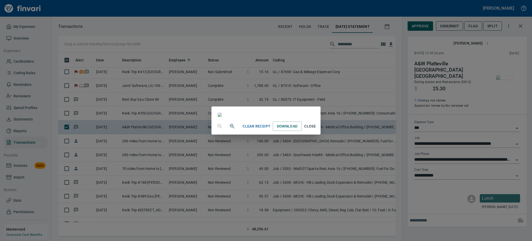
click at [317, 129] on span "Close" at bounding box center [310, 126] width 12 height 6
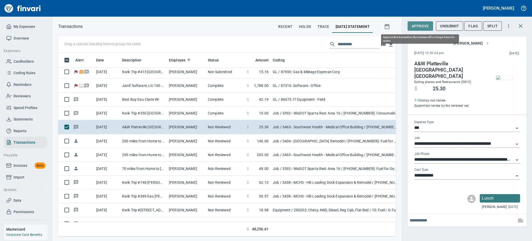
click at [417, 27] on span "Approve" at bounding box center [420, 26] width 17 height 6
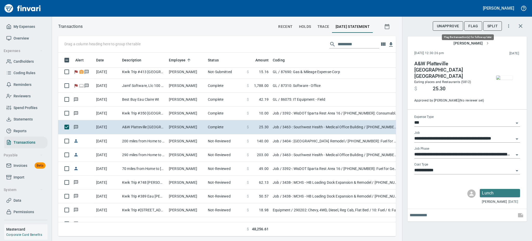
click at [473, 27] on span "Flag" at bounding box center [474, 26] width 10 height 6
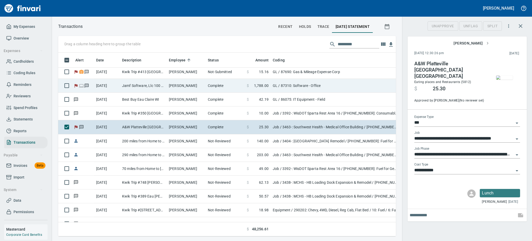
scroll to position [172, 326]
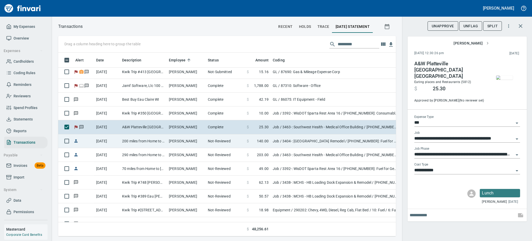
click at [168, 140] on td "[PERSON_NAME]" at bounding box center [186, 141] width 39 height 14
type input "**********"
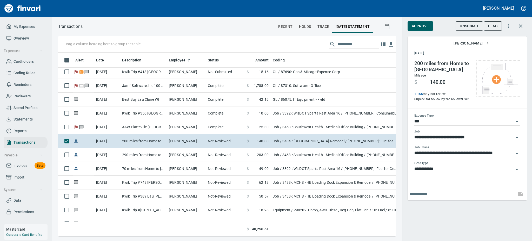
scroll to position [172, 326]
click at [420, 27] on span "Approve" at bounding box center [420, 26] width 17 height 6
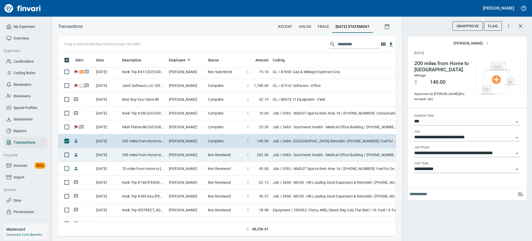
click at [180, 156] on td "[PERSON_NAME]" at bounding box center [186, 155] width 39 height 14
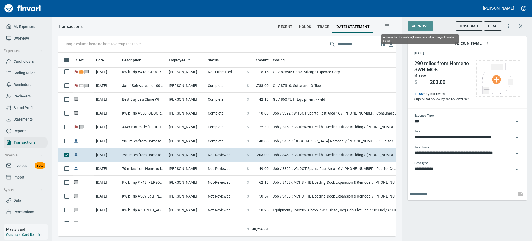
click at [422, 25] on span "Approve" at bounding box center [420, 26] width 17 height 6
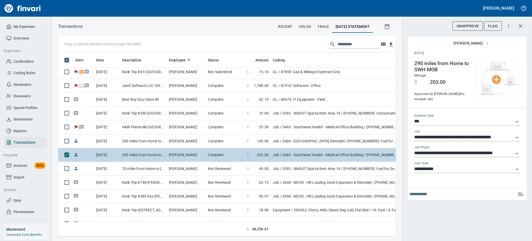
scroll to position [172, 326]
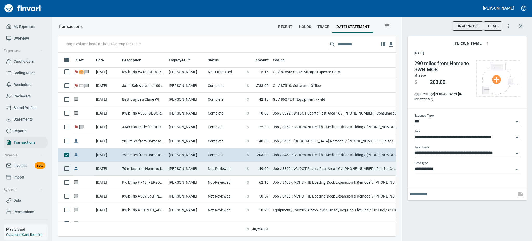
click at [124, 169] on td "70 miles from Home to [GEOGRAPHIC_DATA] Rest Stop" at bounding box center [143, 169] width 47 height 14
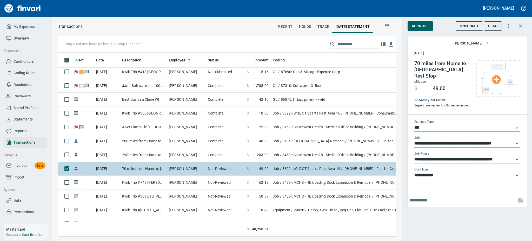
type input "**********"
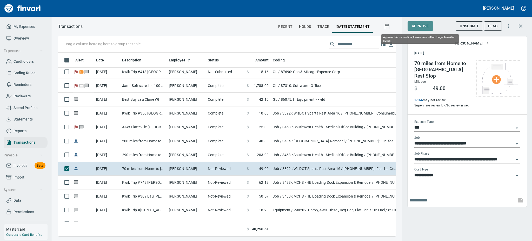
click at [415, 25] on span "Approve" at bounding box center [420, 26] width 17 height 6
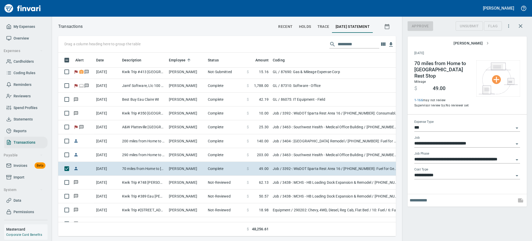
scroll to position [172, 326]
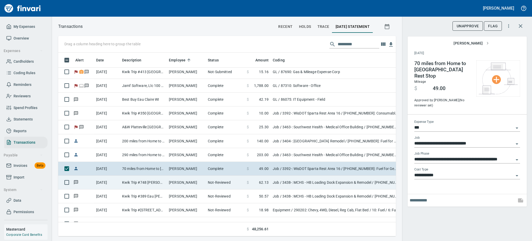
click at [187, 181] on td "[PERSON_NAME]" at bounding box center [186, 182] width 39 height 14
type input "**********"
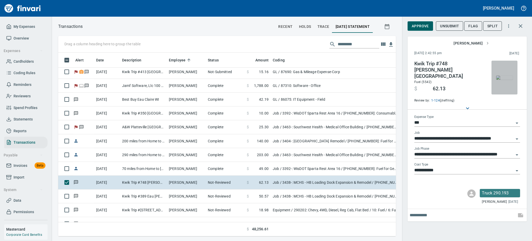
click at [502, 78] on img "button" at bounding box center [504, 77] width 17 height 4
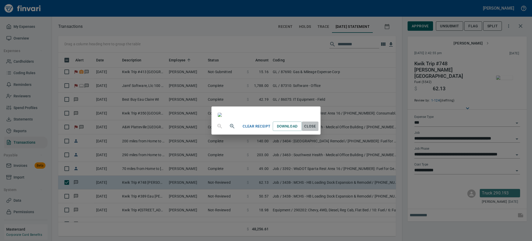
click at [317, 129] on span "Close" at bounding box center [310, 126] width 12 height 6
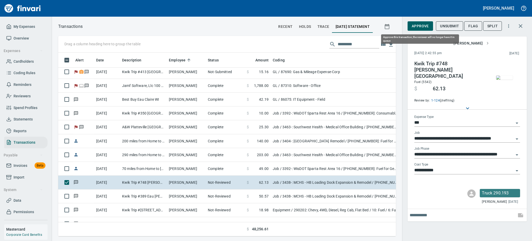
scroll to position [172, 326]
click at [418, 22] on button "Approve" at bounding box center [420, 26] width 25 height 10
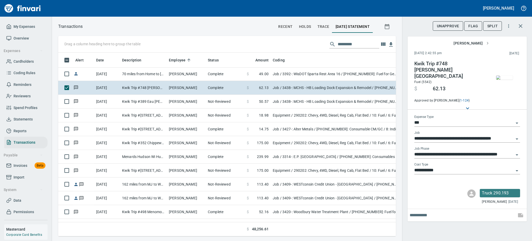
scroll to position [651, 0]
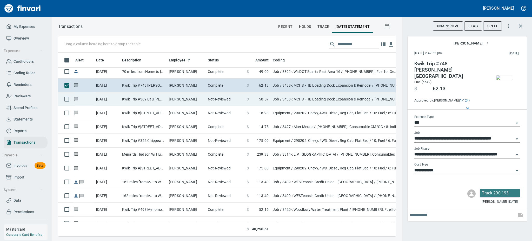
click at [176, 99] on td "[PERSON_NAME]" at bounding box center [186, 99] width 39 height 14
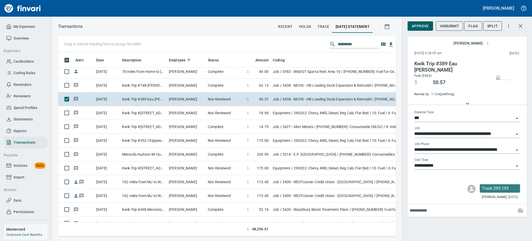
click at [510, 80] on img "button" at bounding box center [504, 77] width 17 height 4
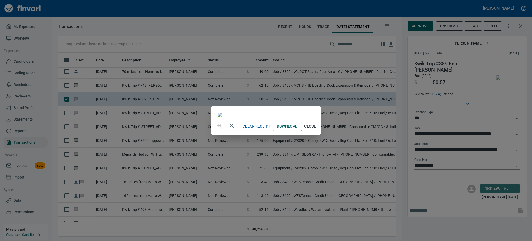
click at [317, 129] on span "Close" at bounding box center [310, 126] width 12 height 6
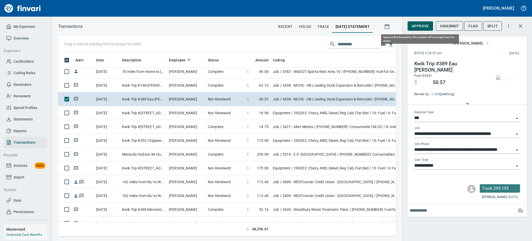
click at [411, 25] on button "Approve" at bounding box center [420, 26] width 25 height 10
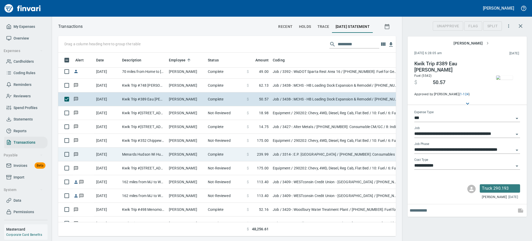
scroll to position [172, 326]
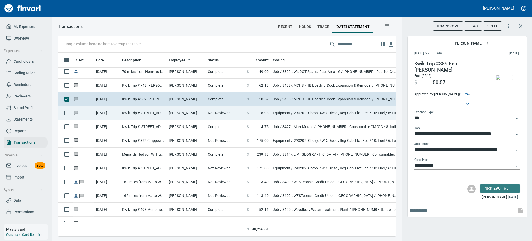
click at [167, 112] on td "[PERSON_NAME]" at bounding box center [186, 113] width 39 height 14
type input "*********"
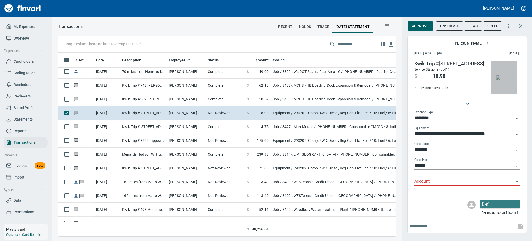
click at [506, 78] on img "button" at bounding box center [504, 77] width 17 height 4
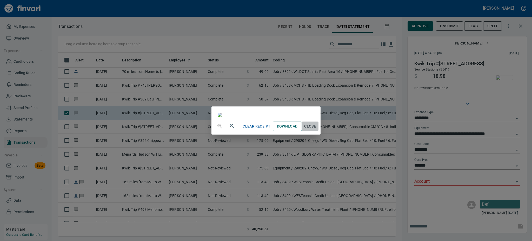
click at [319, 131] on button "Close" at bounding box center [310, 126] width 17 height 10
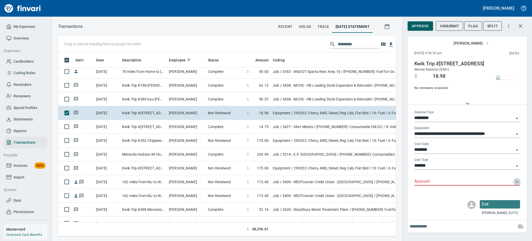
click at [517, 183] on icon "Open" at bounding box center [517, 182] width 6 height 6
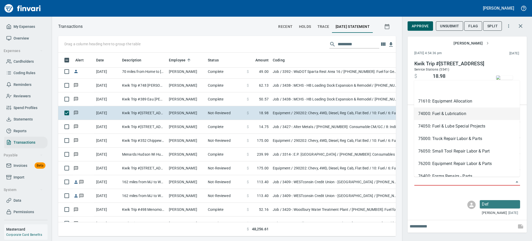
click at [440, 111] on li "74000: Fuel & Lubrication" at bounding box center [467, 113] width 106 height 12
type input "**********"
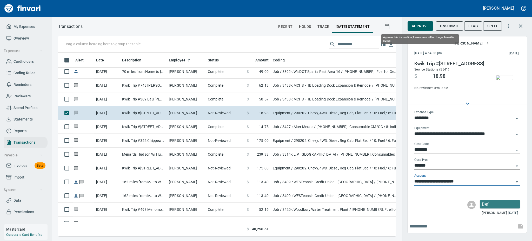
click at [418, 28] on span "Approve" at bounding box center [420, 26] width 17 height 6
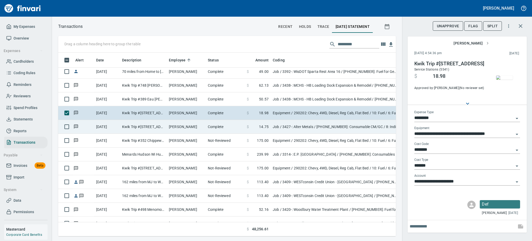
click at [146, 128] on td "Kwik Trip #[STREET_ADDRESS]" at bounding box center [143, 127] width 47 height 14
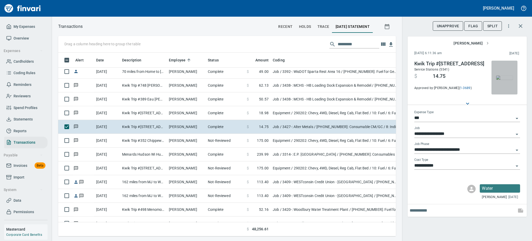
click at [504, 80] on img "button" at bounding box center [504, 77] width 17 height 4
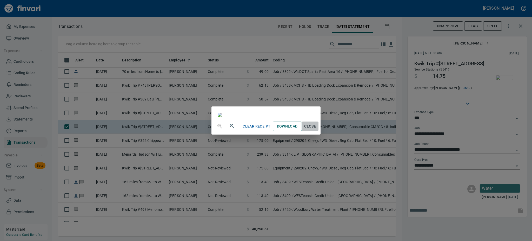
click at [317, 129] on span "Close" at bounding box center [310, 126] width 12 height 6
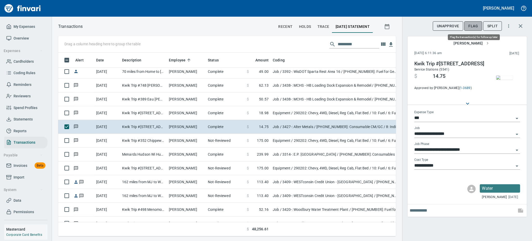
click at [472, 27] on span "Flag" at bounding box center [474, 26] width 10 height 6
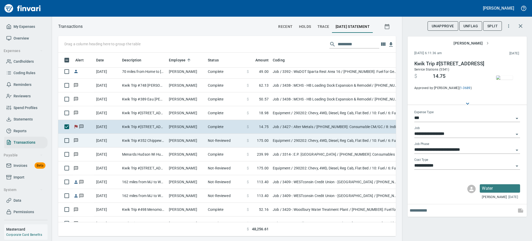
click at [186, 141] on td "[PERSON_NAME]" at bounding box center [186, 141] width 39 height 14
type input "*********"
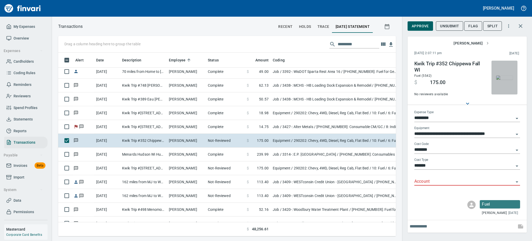
click at [506, 75] on img "button" at bounding box center [504, 77] width 17 height 4
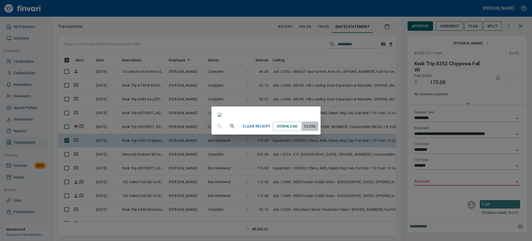
click at [317, 129] on span "Close" at bounding box center [310, 126] width 12 height 6
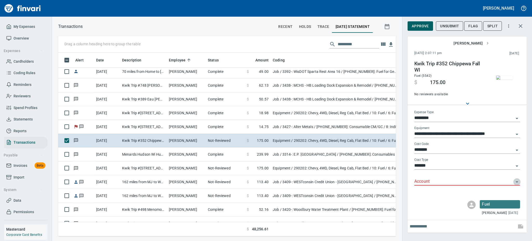
click at [515, 181] on icon "Open" at bounding box center [517, 182] width 6 height 6
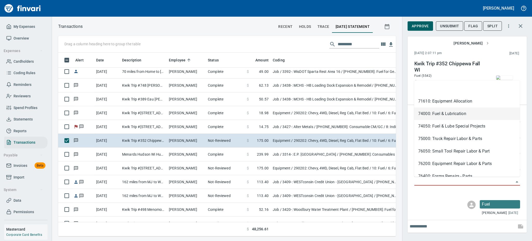
click at [424, 115] on li "74000: Fuel & Lubrication" at bounding box center [467, 113] width 106 height 12
type input "**********"
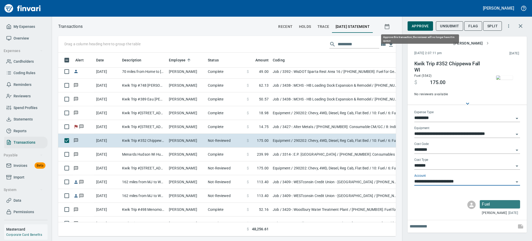
click at [413, 26] on span "Approve" at bounding box center [420, 26] width 17 height 6
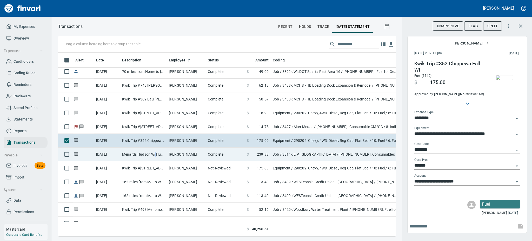
click at [156, 152] on td "Menards Hudson Wi Hudson [GEOGRAPHIC_DATA]" at bounding box center [143, 154] width 47 height 14
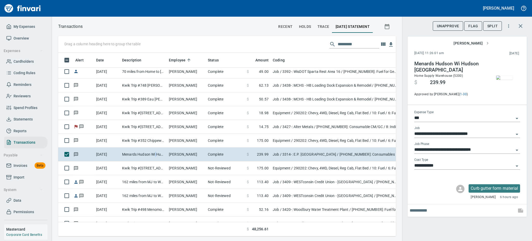
click at [499, 78] on img "button" at bounding box center [504, 77] width 17 height 4
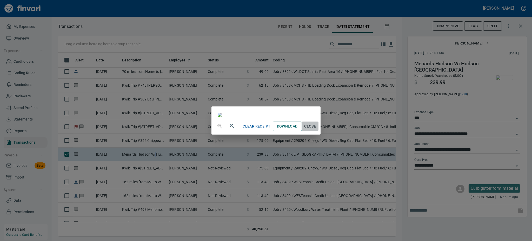
click at [317, 129] on span "Close" at bounding box center [310, 126] width 12 height 6
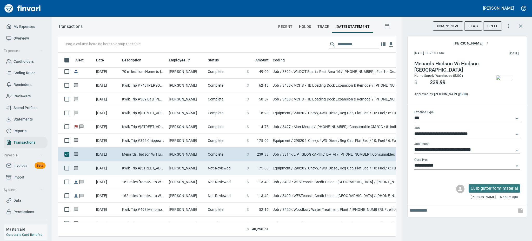
click at [132, 168] on td "Kwik Trip #[STREET_ADDRESS]" at bounding box center [143, 168] width 47 height 14
type input "*********"
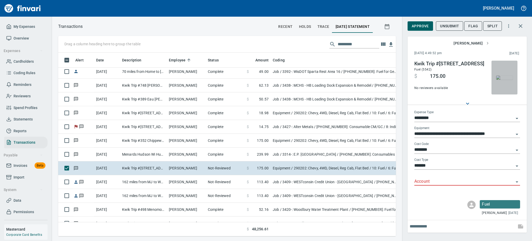
click at [508, 75] on img "button" at bounding box center [504, 77] width 17 height 4
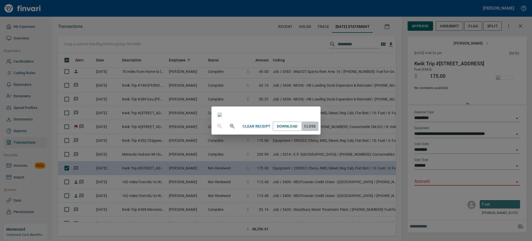
click at [317, 129] on span "Close" at bounding box center [310, 126] width 12 height 6
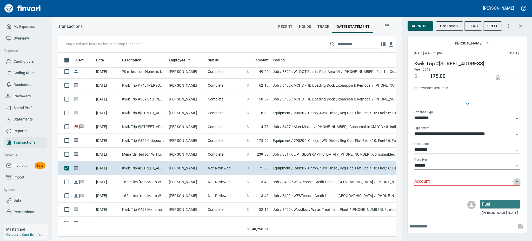
click at [516, 182] on icon "Open" at bounding box center [517, 182] width 6 height 6
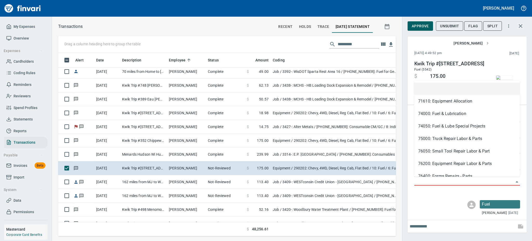
scroll to position [172, 326]
click at [426, 113] on li "74000: Fuel & Lubrication" at bounding box center [467, 113] width 106 height 12
type input "**********"
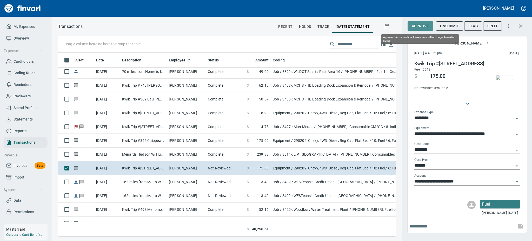
click at [420, 23] on span "Approve" at bounding box center [420, 26] width 17 height 6
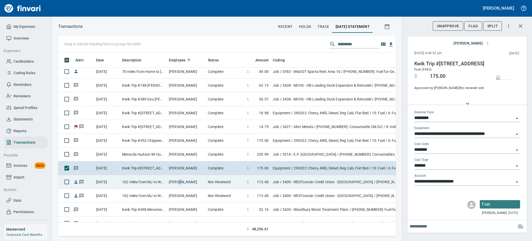
click at [179, 179] on td "[PERSON_NAME]" at bounding box center [186, 182] width 39 height 14
type input "***"
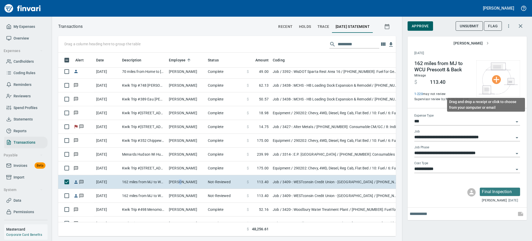
scroll to position [172, 326]
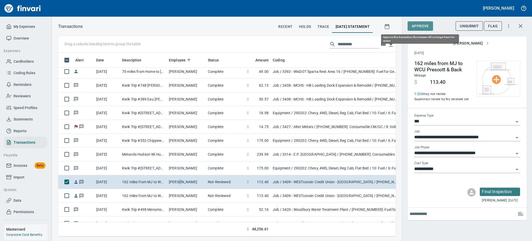
click at [417, 26] on span "Approve" at bounding box center [420, 26] width 17 height 6
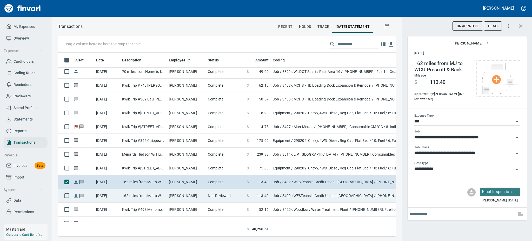
click at [169, 194] on td "[PERSON_NAME]" at bounding box center [186, 196] width 39 height 14
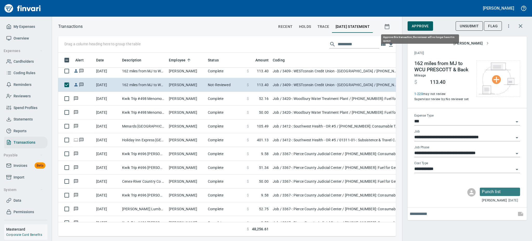
scroll to position [172, 326]
click at [425, 27] on span "Approve" at bounding box center [420, 26] width 17 height 6
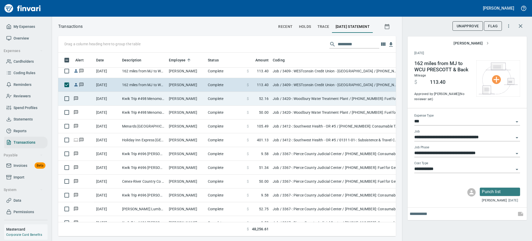
click at [160, 99] on td "Kwik Trip #498 Menomonie [GEOGRAPHIC_DATA]" at bounding box center [143, 99] width 47 height 14
type input "**********"
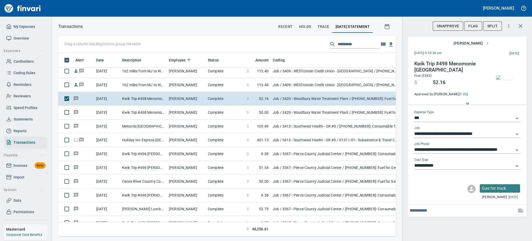
click at [502, 75] on img "button" at bounding box center [504, 77] width 17 height 4
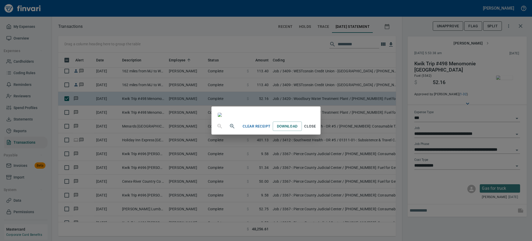
click at [230, 128] on icon "button" at bounding box center [232, 126] width 4 height 4
click at [229, 130] on icon "button" at bounding box center [232, 126] width 6 height 6
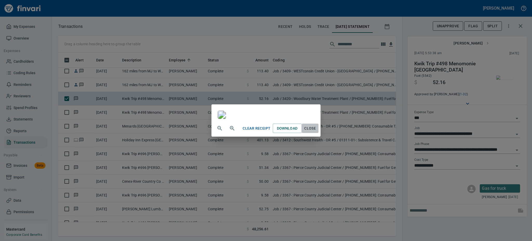
click at [317, 132] on span "Close" at bounding box center [310, 128] width 12 height 6
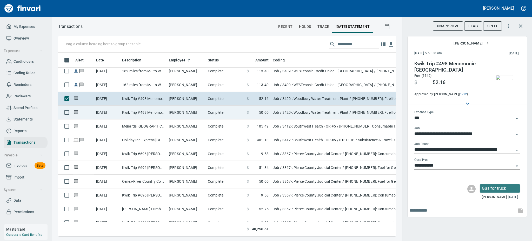
click at [157, 112] on td "Kwik Trip #498 Menomonie [GEOGRAPHIC_DATA]" at bounding box center [143, 113] width 47 height 14
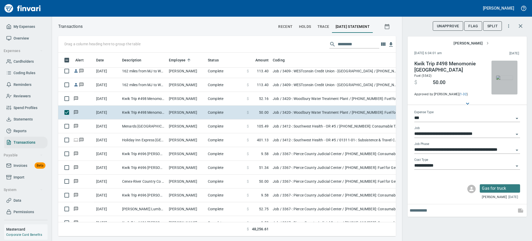
click at [509, 75] on img "button" at bounding box center [504, 77] width 17 height 4
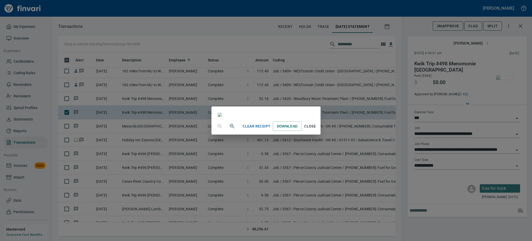
click at [229, 129] on icon "button" at bounding box center [232, 126] width 6 height 6
click at [317, 130] on span "Close" at bounding box center [310, 126] width 12 height 6
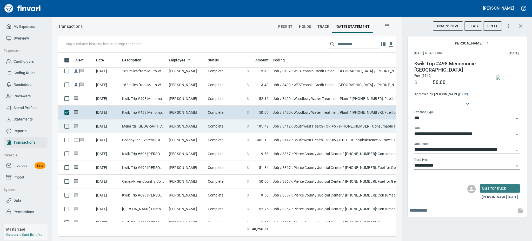
click at [149, 125] on td "Menards [GEOGRAPHIC_DATA] [GEOGRAPHIC_DATA] [GEOGRAPHIC_DATA] [GEOGRAPHIC_DATA]" at bounding box center [143, 126] width 47 height 14
type input "**********"
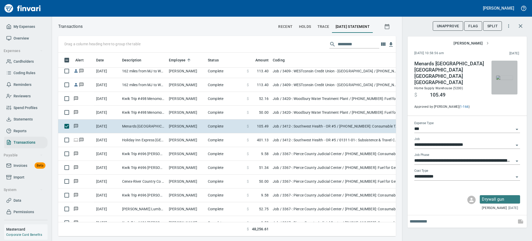
click at [502, 76] on img "button" at bounding box center [504, 77] width 17 height 4
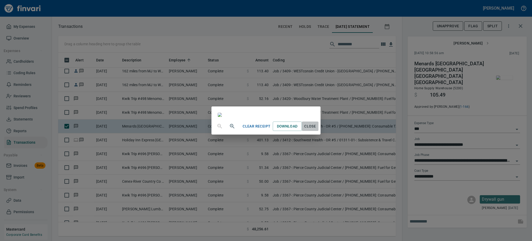
click at [317, 129] on span "Close" at bounding box center [310, 126] width 12 height 6
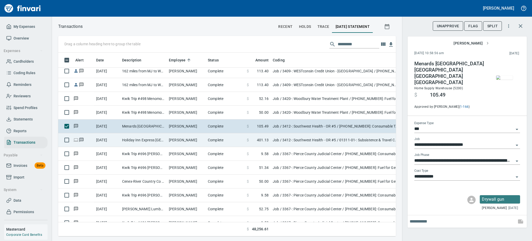
click at [172, 139] on td "[PERSON_NAME]" at bounding box center [186, 140] width 39 height 14
type input "**********"
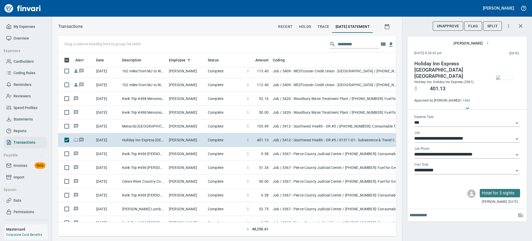
click at [506, 77] on img "button" at bounding box center [504, 77] width 17 height 4
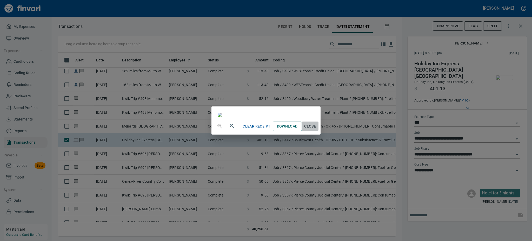
click at [317, 129] on span "Close" at bounding box center [310, 126] width 12 height 6
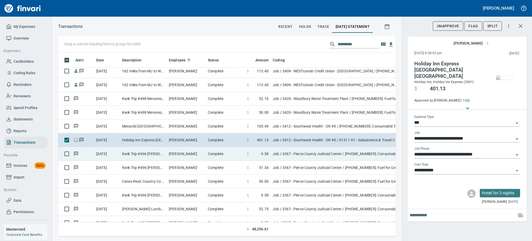
click at [147, 153] on td "Kwik Trip #696 [PERSON_NAME] [GEOGRAPHIC_DATA]" at bounding box center [143, 154] width 47 height 14
type input "**********"
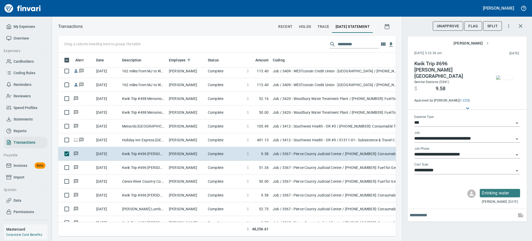
click at [502, 75] on img "button" at bounding box center [504, 77] width 17 height 4
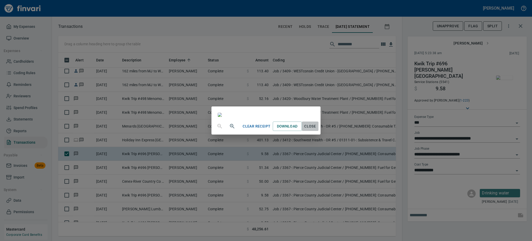
click at [317, 129] on span "Close" at bounding box center [310, 126] width 12 height 6
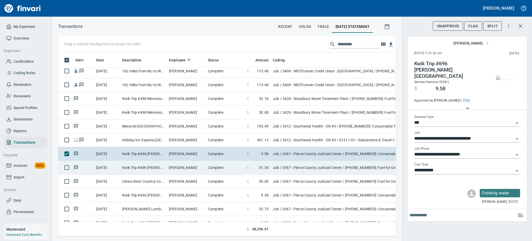
click at [181, 168] on td "[PERSON_NAME]" at bounding box center [186, 168] width 39 height 14
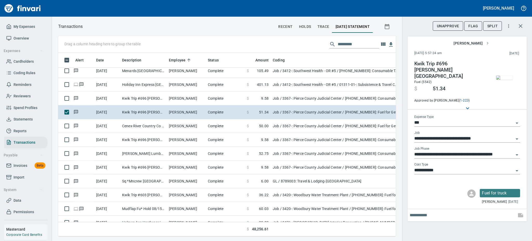
scroll to position [832, 0]
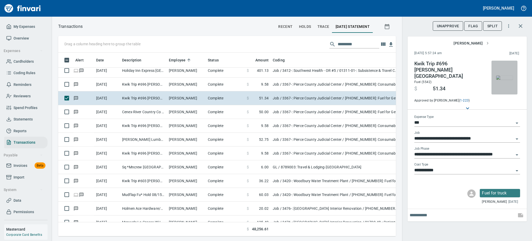
click at [505, 76] on img "button" at bounding box center [504, 77] width 17 height 4
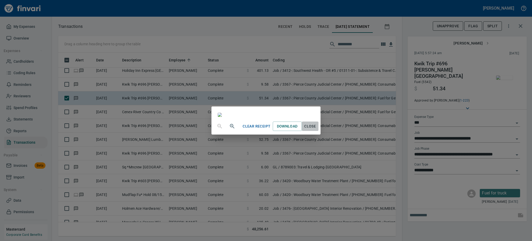
click at [317, 129] on span "Close" at bounding box center [310, 126] width 12 height 6
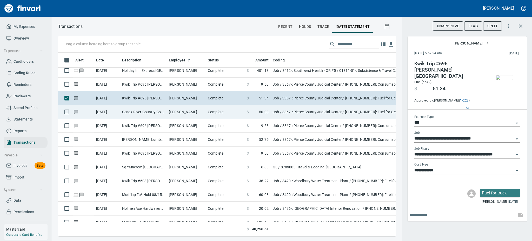
click at [151, 111] on td "Cenex-River Country Co [GEOGRAPHIC_DATA] [GEOGRAPHIC_DATA]" at bounding box center [143, 112] width 47 height 14
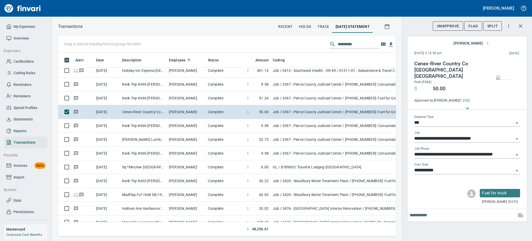
click at [505, 80] on img "button" at bounding box center [504, 77] width 17 height 4
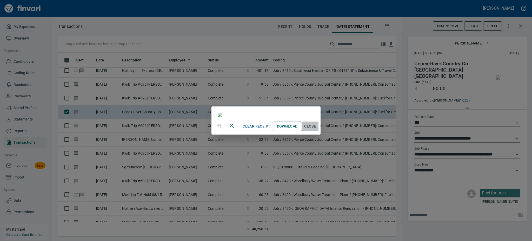
click at [317, 129] on span "Close" at bounding box center [310, 126] width 12 height 6
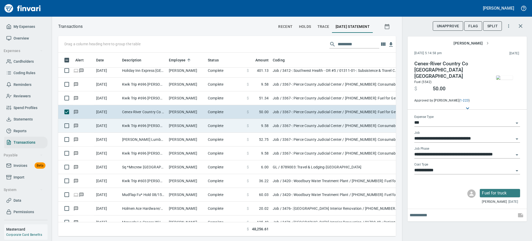
click at [169, 127] on td "[PERSON_NAME]" at bounding box center [186, 126] width 39 height 14
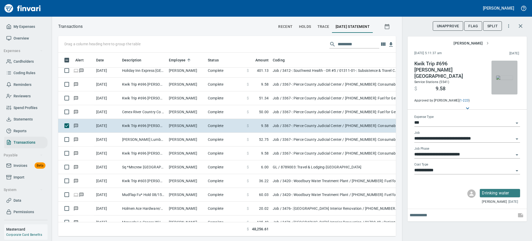
click at [505, 79] on img "button" at bounding box center [504, 77] width 17 height 4
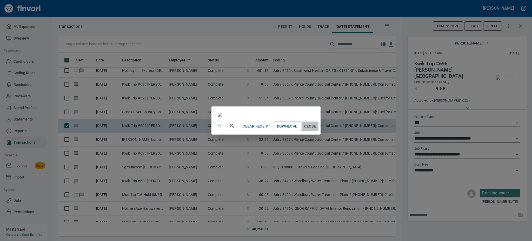
click at [317, 129] on span "Close" at bounding box center [310, 126] width 12 height 6
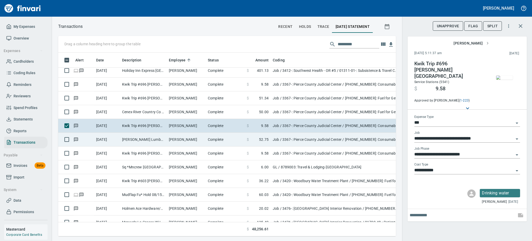
click at [175, 141] on td "[PERSON_NAME]" at bounding box center [186, 140] width 39 height 14
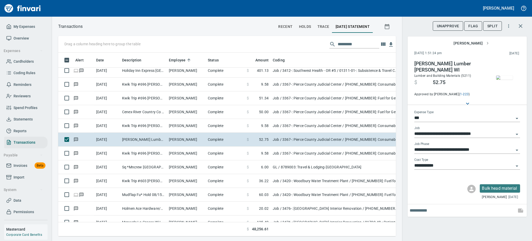
click at [505, 80] on img "button" at bounding box center [504, 77] width 17 height 4
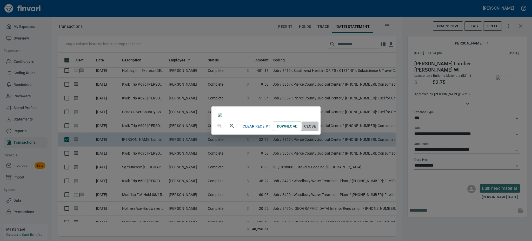
click at [317, 129] on span "Close" at bounding box center [310, 126] width 12 height 6
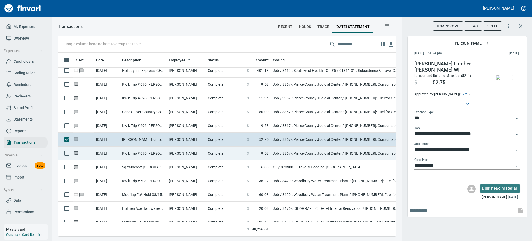
click at [167, 153] on td "[PERSON_NAME]" at bounding box center [186, 153] width 39 height 14
type input "**********"
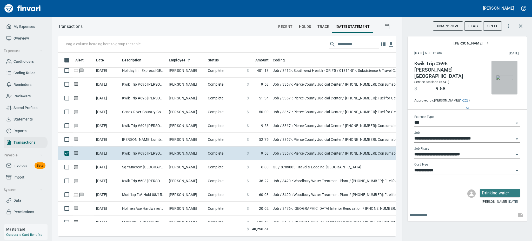
click at [506, 79] on img "button" at bounding box center [504, 77] width 17 height 4
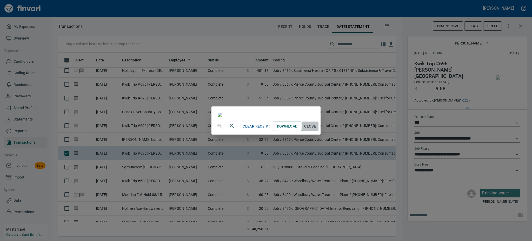
click at [317, 129] on span "Close" at bounding box center [310, 126] width 12 height 6
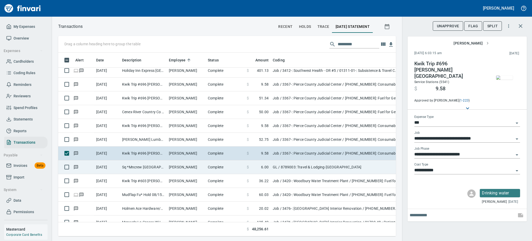
click at [177, 168] on td "[PERSON_NAME]" at bounding box center [186, 167] width 39 height 14
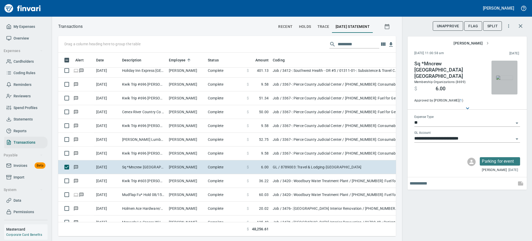
click at [507, 79] on img "button" at bounding box center [504, 77] width 17 height 4
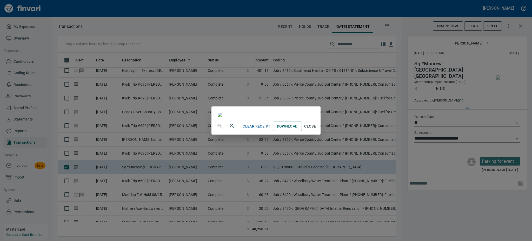
click at [317, 129] on span "Close" at bounding box center [310, 126] width 12 height 6
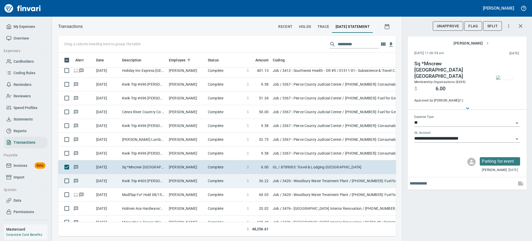
click at [169, 182] on td "[PERSON_NAME]" at bounding box center [186, 181] width 39 height 14
type input "***"
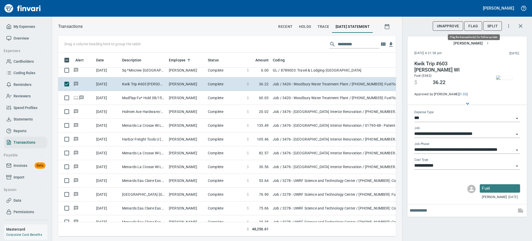
scroll to position [172, 326]
click at [473, 25] on span "Flag" at bounding box center [474, 26] width 10 height 6
click at [23, 120] on span "Statements" at bounding box center [23, 119] width 19 height 6
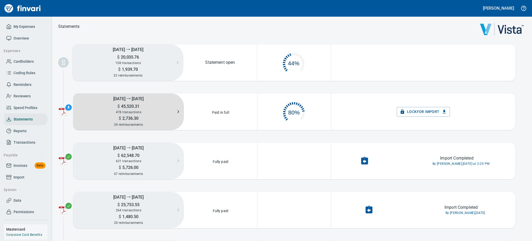
scroll to position [24, 67]
click at [156, 104] on h5 "$ 45,520.31" at bounding box center [128, 105] width 111 height 5
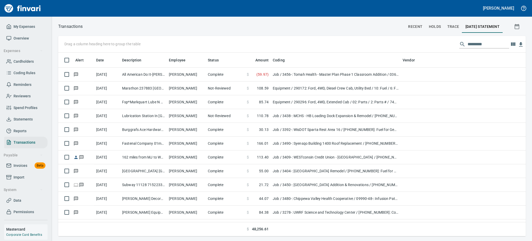
scroll to position [178, 456]
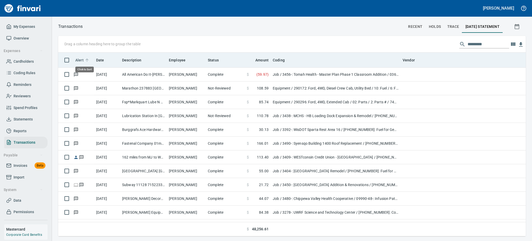
click at [79, 58] on span "Alert" at bounding box center [79, 60] width 8 height 6
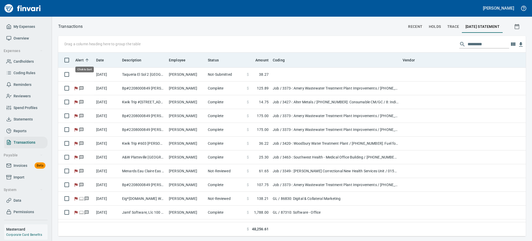
click at [79, 58] on span "Alert" at bounding box center [79, 60] width 8 height 6
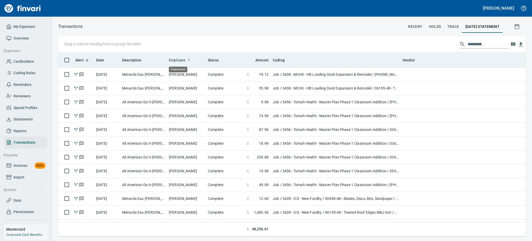
click at [178, 58] on span "Employee" at bounding box center [177, 60] width 17 height 6
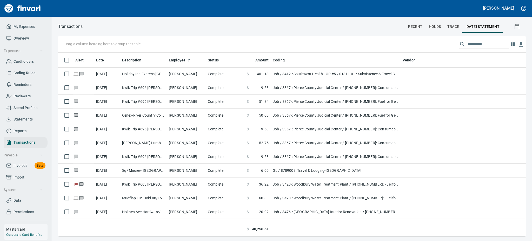
scroll to position [832, 0]
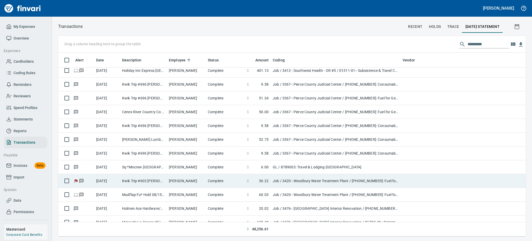
click at [195, 181] on td "[PERSON_NAME]" at bounding box center [186, 181] width 39 height 14
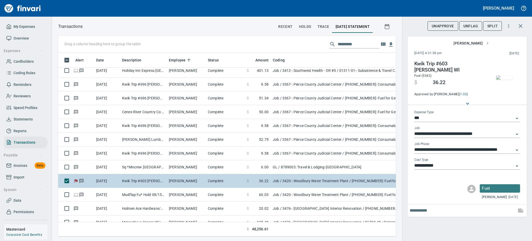
scroll to position [172, 326]
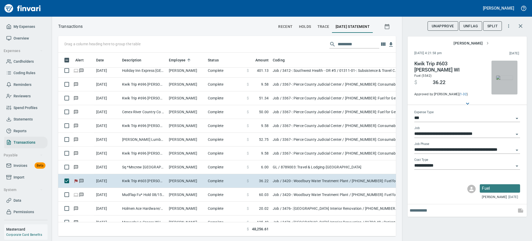
click at [502, 80] on img "button" at bounding box center [504, 77] width 17 height 4
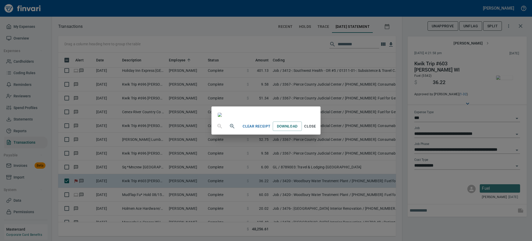
click at [317, 129] on span "Close" at bounding box center [310, 126] width 12 height 6
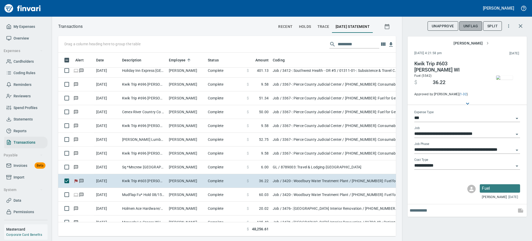
click at [471, 23] on span "UnFlag" at bounding box center [471, 26] width 15 height 6
click at [471, 23] on span "Flag" at bounding box center [474, 26] width 10 height 6
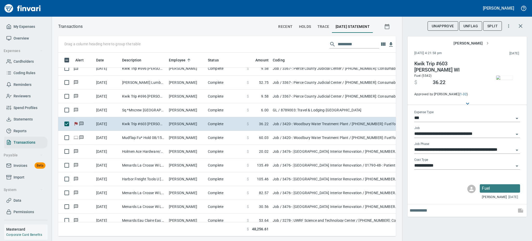
scroll to position [901, 0]
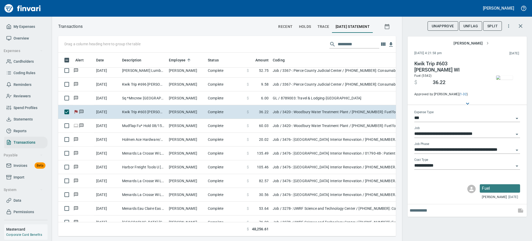
click at [473, 21] on div "UnApprove UnFlag Split" at bounding box center [465, 25] width 74 height 11
click at [472, 28] on span "UnFlag" at bounding box center [471, 26] width 15 height 6
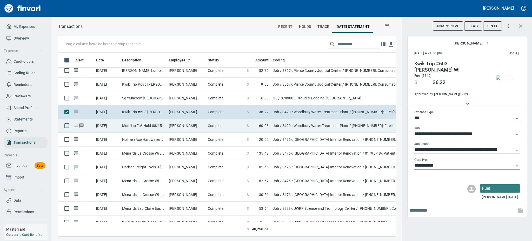
click at [146, 125] on td "Mudflap Fu* Hold 08/15 [GEOGRAPHIC_DATA]" at bounding box center [143, 126] width 47 height 14
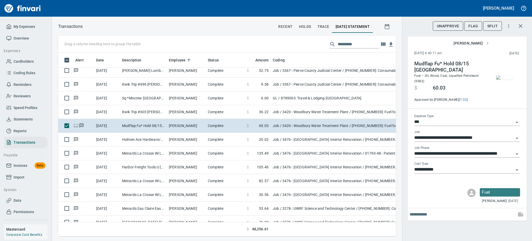
click at [501, 80] on img "button" at bounding box center [504, 77] width 17 height 4
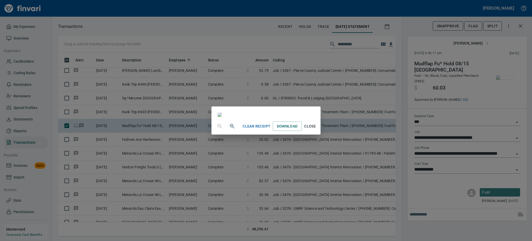
click at [222, 117] on img at bounding box center [220, 115] width 4 height 4
click at [317, 129] on span "Close" at bounding box center [310, 126] width 12 height 6
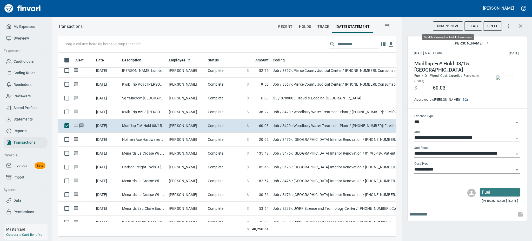
click at [453, 27] on span "UnApprove" at bounding box center [448, 26] width 22 height 6
click at [446, 27] on span "Unsubmit" at bounding box center [449, 26] width 19 height 6
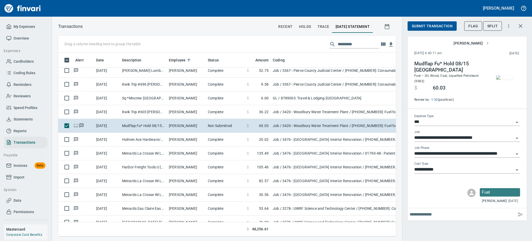
click at [421, 212] on input "text" at bounding box center [462, 214] width 105 height 8
type input "**********"
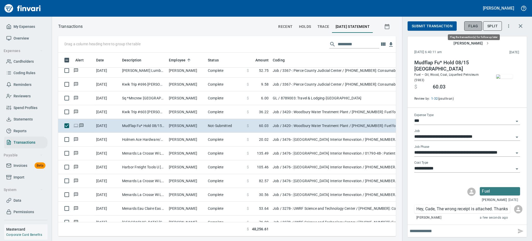
click at [477, 25] on span "Flag" at bounding box center [474, 26] width 10 height 6
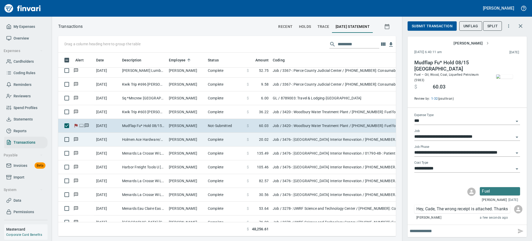
click at [160, 138] on td "Holmen Ace Hardware/Re Holmen WI" at bounding box center [143, 140] width 47 height 14
type input "**********"
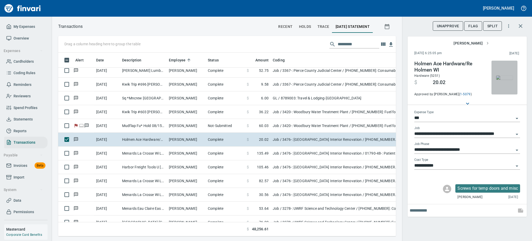
click at [503, 79] on img "button" at bounding box center [504, 77] width 17 height 4
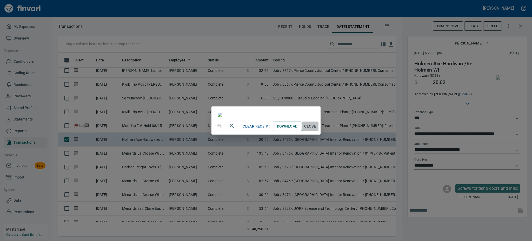
click at [317, 129] on span "Close" at bounding box center [310, 126] width 12 height 6
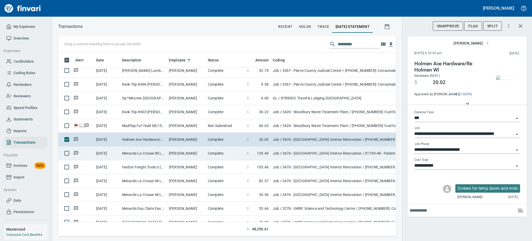
click at [161, 151] on td "Menards La Crosse Wi La Crosse [GEOGRAPHIC_DATA]" at bounding box center [143, 153] width 47 height 14
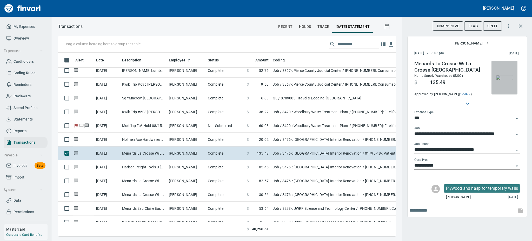
click at [508, 78] on img "button" at bounding box center [504, 77] width 17 height 4
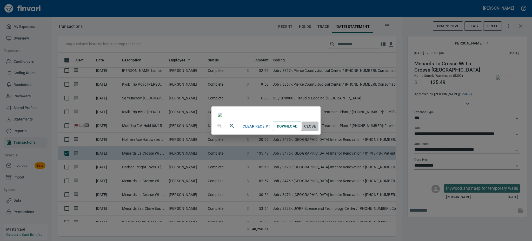
click at [317, 129] on span "Close" at bounding box center [310, 126] width 12 height 6
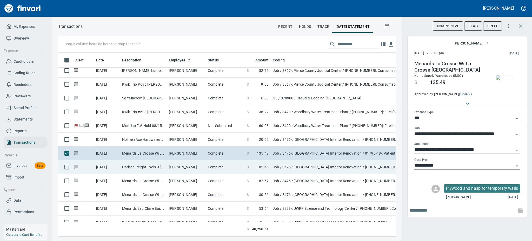
click at [156, 163] on td "Harbor Freight Tools U [GEOGRAPHIC_DATA] [GEOGRAPHIC_DATA]" at bounding box center [143, 167] width 47 height 14
type input "**********"
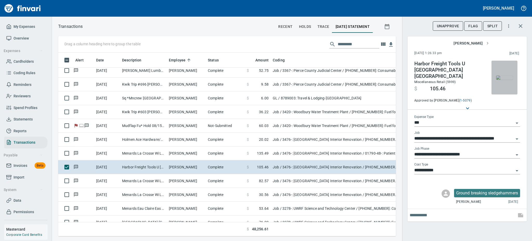
click at [501, 75] on img "button" at bounding box center [504, 77] width 17 height 4
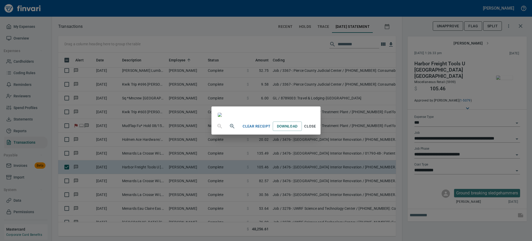
click at [317, 129] on span "Close" at bounding box center [310, 126] width 12 height 6
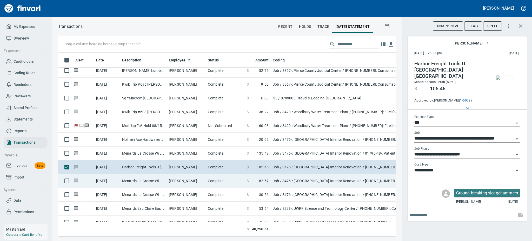
click at [130, 178] on td "Menards La Crosse Wi La Crosse [GEOGRAPHIC_DATA]" at bounding box center [143, 181] width 47 height 14
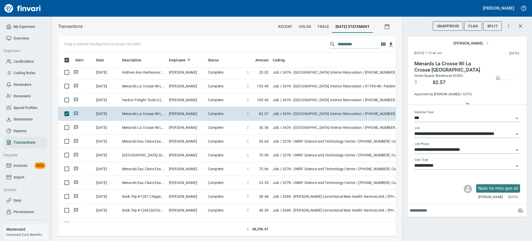
scroll to position [970, 0]
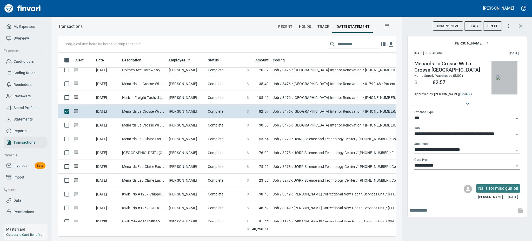
click at [502, 76] on img "button" at bounding box center [504, 77] width 17 height 4
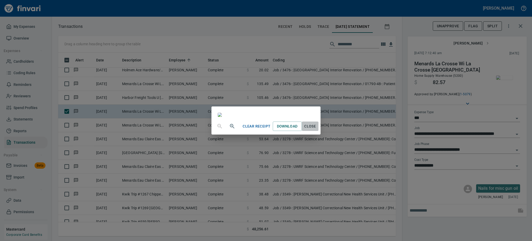
click at [317, 129] on span "Close" at bounding box center [310, 126] width 12 height 6
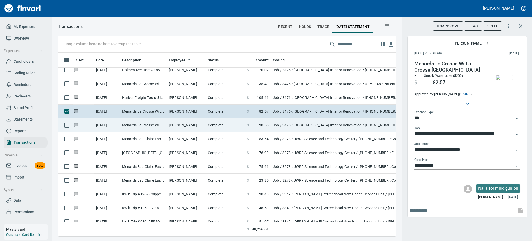
click at [176, 123] on td "[PERSON_NAME]" at bounding box center [186, 125] width 39 height 14
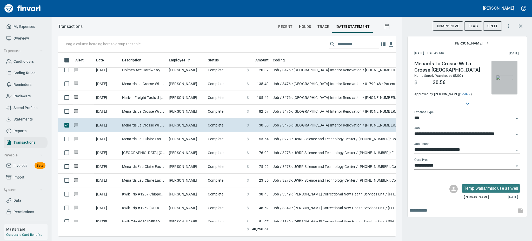
click at [499, 79] on img "button" at bounding box center [504, 77] width 17 height 4
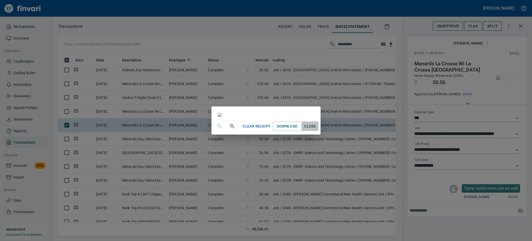
click at [317, 129] on span "Close" at bounding box center [310, 126] width 12 height 6
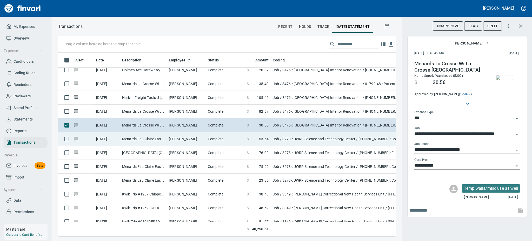
click at [166, 138] on td "Menards Eau Claire Eas Eau Claire WI" at bounding box center [143, 139] width 47 height 14
type input "**********"
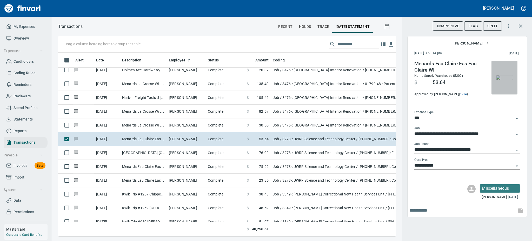
click at [506, 75] on img "button" at bounding box center [504, 77] width 17 height 4
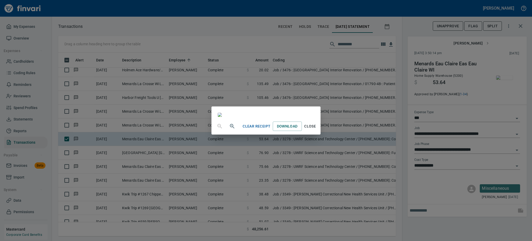
scroll to position [50, 0]
click at [317, 129] on span "Close" at bounding box center [310, 126] width 12 height 6
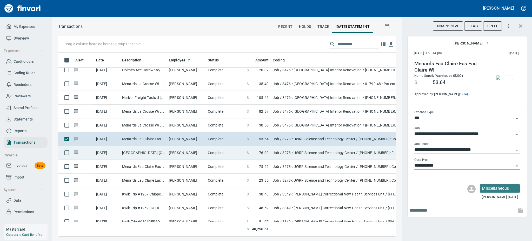
click at [185, 154] on td "[PERSON_NAME]" at bounding box center [186, 153] width 39 height 14
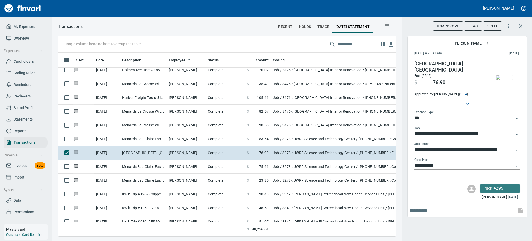
scroll to position [172, 326]
click at [505, 79] on img "button" at bounding box center [504, 77] width 17 height 4
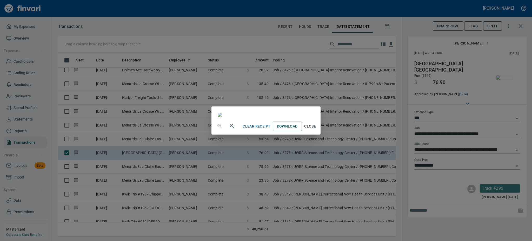
scroll to position [52, 0]
click at [317, 129] on span "Close" at bounding box center [310, 126] width 12 height 6
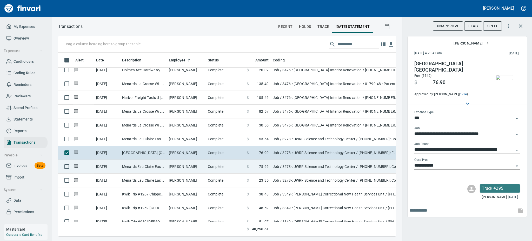
click at [184, 168] on td "[PERSON_NAME]" at bounding box center [186, 167] width 39 height 14
type input "**********"
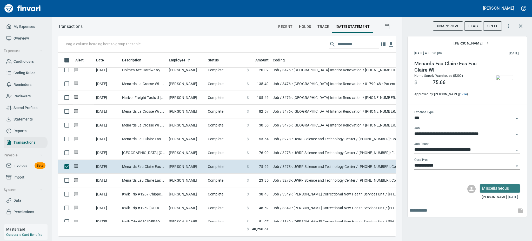
click at [502, 75] on img "button" at bounding box center [504, 77] width 17 height 4
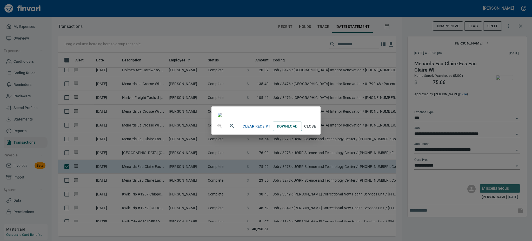
scroll to position [41, 0]
click at [317, 129] on span "Close" at bounding box center [310, 126] width 12 height 6
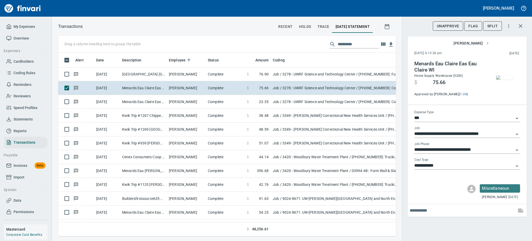
scroll to position [1054, 0]
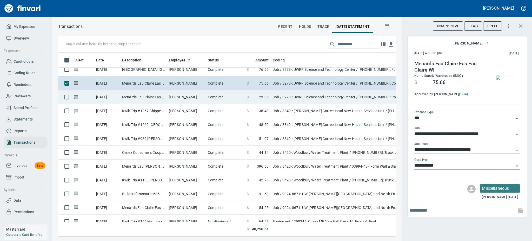
click at [139, 97] on td "Menards Eau Claire Eas Eau Claire WI" at bounding box center [143, 97] width 47 height 14
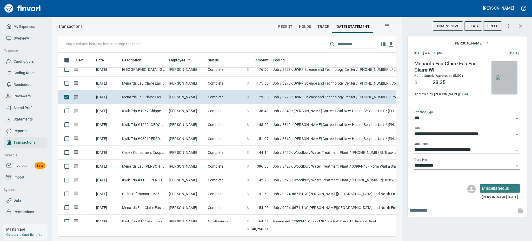
click at [507, 76] on img "button" at bounding box center [504, 77] width 17 height 4
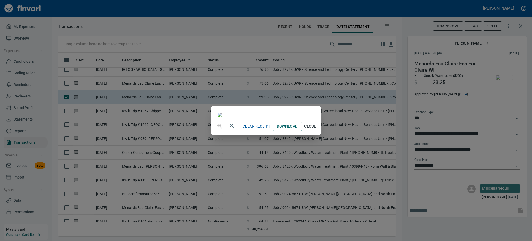
scroll to position [53, 0]
click at [317, 129] on span "Close" at bounding box center [310, 126] width 12 height 6
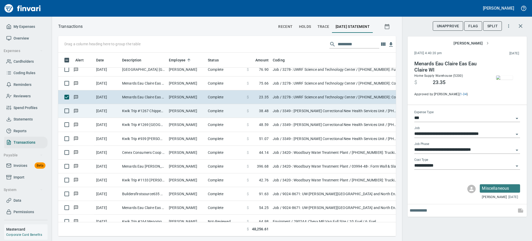
click at [139, 109] on td "Kwik Trip #1267 Chippewa Fall WI" at bounding box center [143, 111] width 47 height 14
type input "**********"
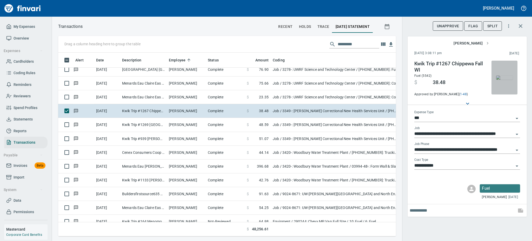
click at [506, 77] on img "button" at bounding box center [504, 77] width 17 height 4
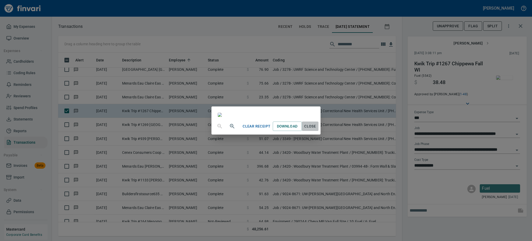
click at [317, 129] on span "Close" at bounding box center [310, 126] width 12 height 6
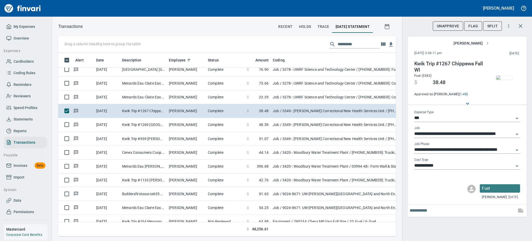
click at [357, 228] on td at bounding box center [336, 229] width 130 height 14
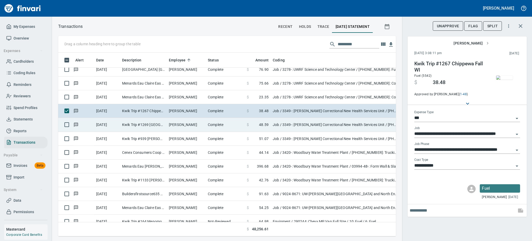
click at [150, 124] on td "Kwik Trip #1269 [GEOGRAPHIC_DATA] WI" at bounding box center [143, 125] width 47 height 14
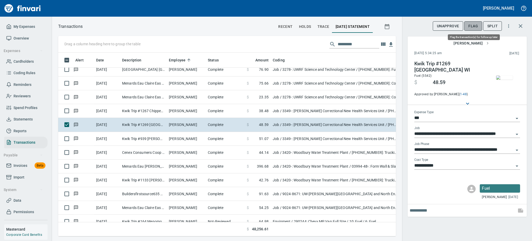
click at [474, 23] on span "Flag" at bounding box center [474, 26] width 10 height 6
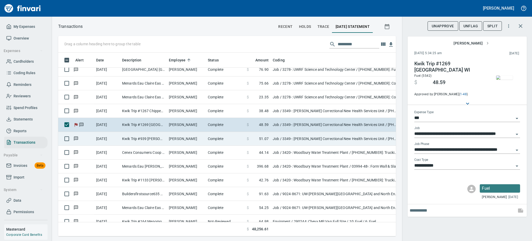
click at [161, 136] on td "Kwik Trip #939 [PERSON_NAME] WI" at bounding box center [143, 139] width 47 height 14
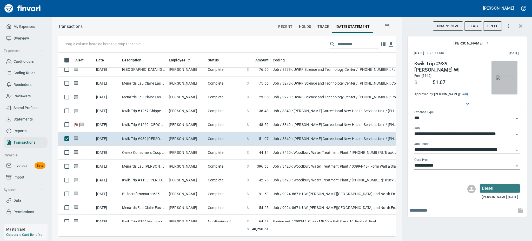
click at [505, 75] on img "button" at bounding box center [504, 77] width 17 height 4
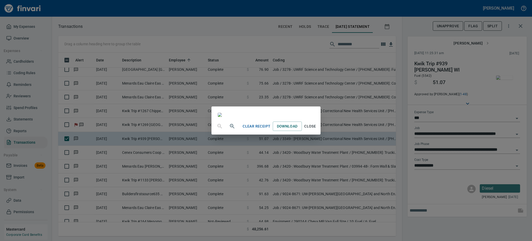
click at [317, 129] on span "Close" at bounding box center [310, 126] width 12 height 6
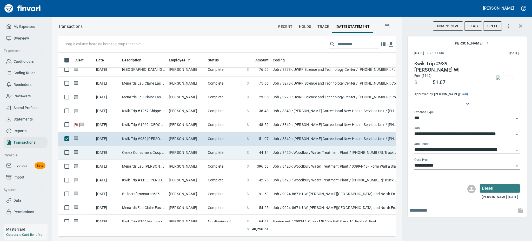
click at [181, 154] on td "[PERSON_NAME]" at bounding box center [186, 153] width 39 height 14
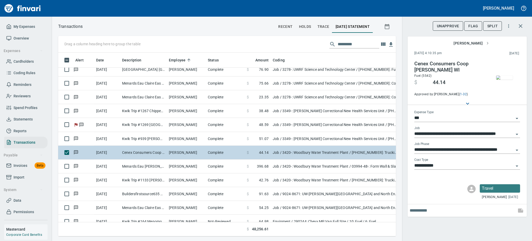
type input "**********"
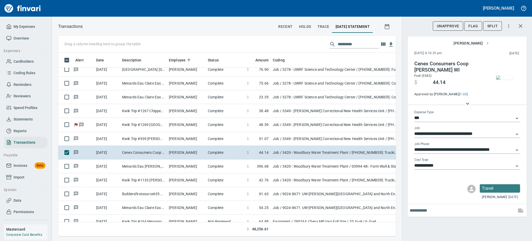
scroll to position [172, 326]
click at [502, 77] on img "button" at bounding box center [504, 77] width 17 height 4
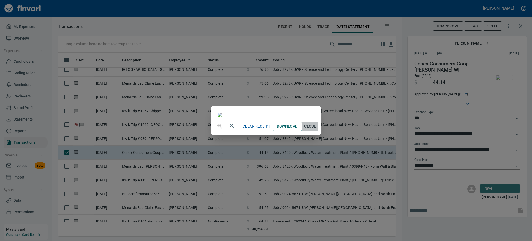
click at [317, 129] on span "Close" at bounding box center [310, 126] width 12 height 6
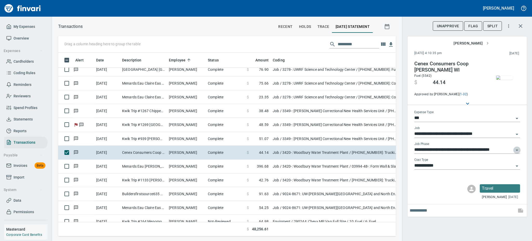
click at [517, 148] on icon "Open" at bounding box center [517, 150] width 6 height 6
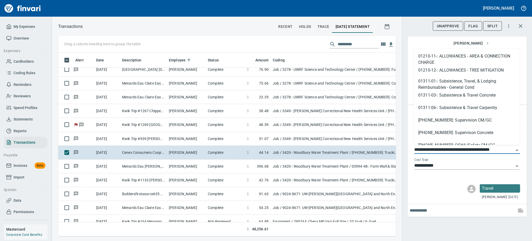
scroll to position [97, 0]
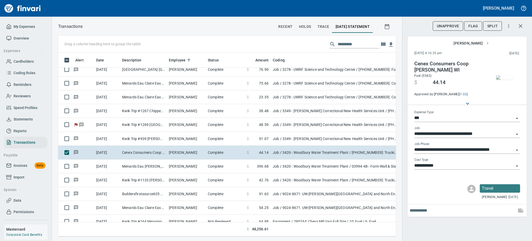
click at [516, 145] on div "**********" at bounding box center [468, 148] width 106 height 12
click at [518, 148] on icon "Open" at bounding box center [517, 150] width 6 height 6
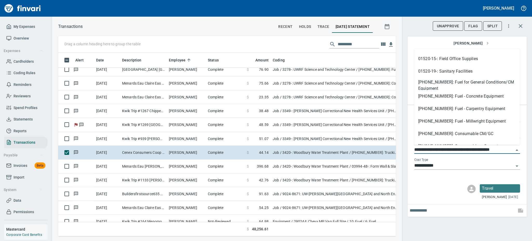
scroll to position [338, 0]
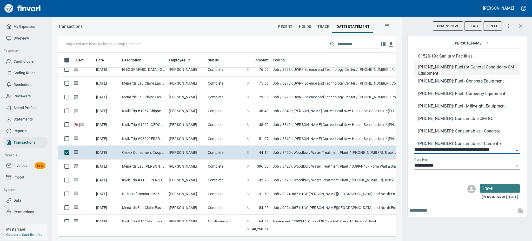
click at [454, 68] on li "[PHONE_NUMBER]: Fuel for General Conditions/CM Equipment" at bounding box center [467, 68] width 106 height 12
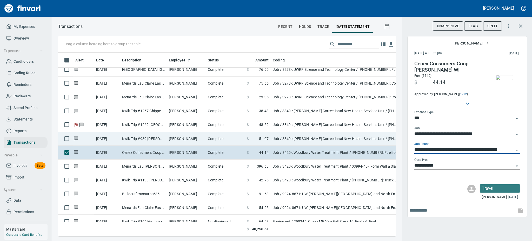
scroll to position [172, 326]
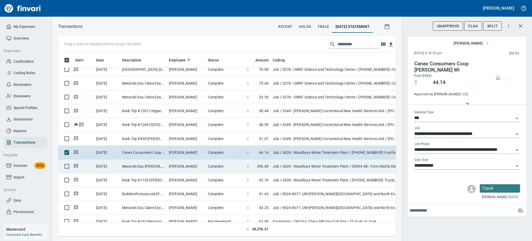
click at [136, 169] on td "Menards Eau [PERSON_NAME] [PERSON_NAME] Eau [PERSON_NAME]" at bounding box center [143, 166] width 47 height 14
type input "**********"
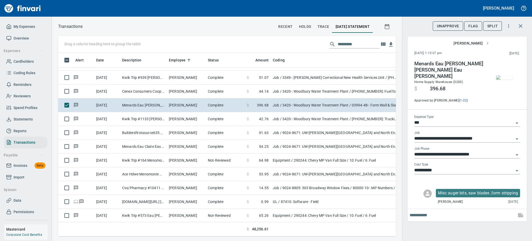
scroll to position [1123, 0]
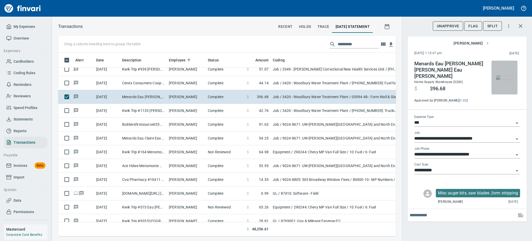
click at [508, 78] on img "button" at bounding box center [504, 77] width 17 height 4
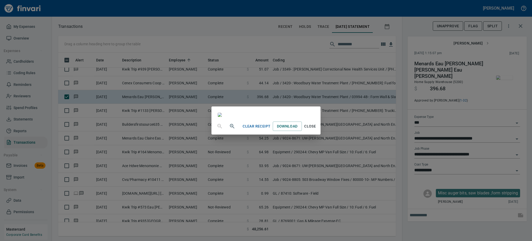
scroll to position [50, 0]
click at [317, 129] on span "Close" at bounding box center [310, 126] width 12 height 6
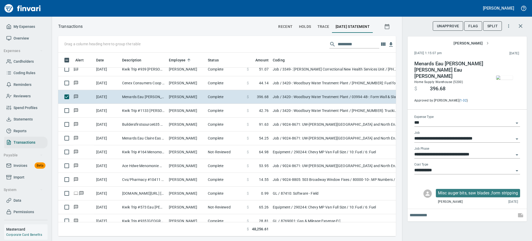
scroll to position [172, 326]
click at [470, 25] on span "Flag" at bounding box center [474, 26] width 10 height 6
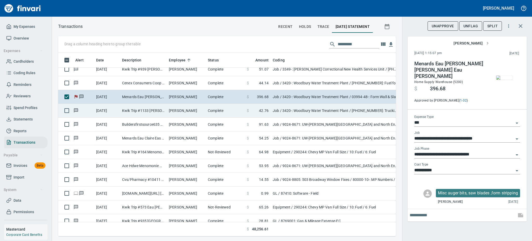
click at [199, 112] on td "[PERSON_NAME]" at bounding box center [186, 111] width 39 height 14
type input "**********"
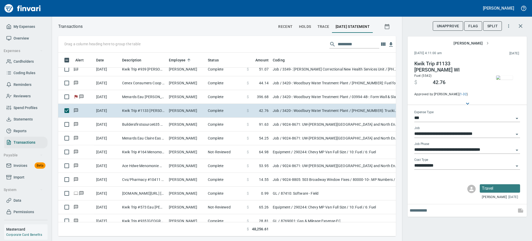
scroll to position [172, 326]
click at [504, 79] on img "button" at bounding box center [504, 77] width 17 height 4
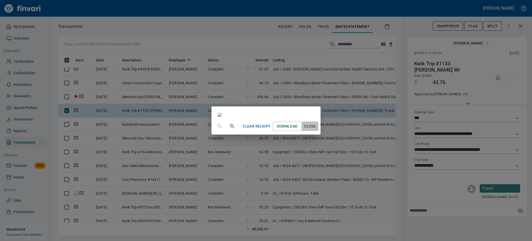
click at [317, 129] on span "Close" at bounding box center [310, 126] width 12 height 6
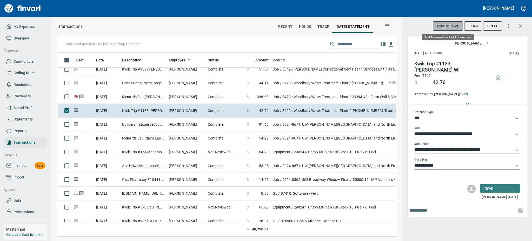
click at [448, 27] on span "UnApprove" at bounding box center [448, 26] width 22 height 6
drag, startPoint x: 448, startPoint y: 25, endPoint x: 444, endPoint y: 24, distance: 3.9
click at [444, 25] on span "Unsubmit" at bounding box center [449, 26] width 19 height 6
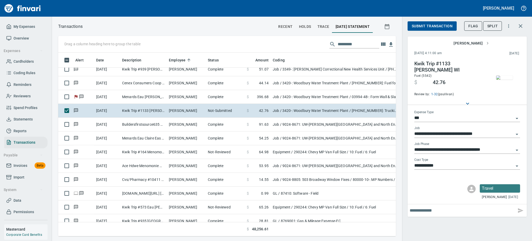
click at [421, 210] on input "text" at bounding box center [462, 210] width 105 height 8
type input "**********"
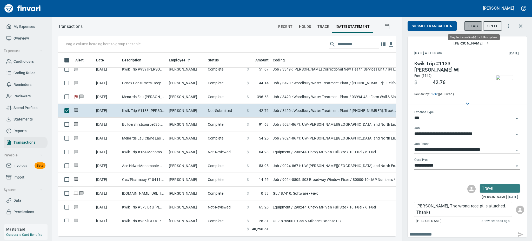
click at [473, 25] on span "Flag" at bounding box center [474, 26] width 10 height 6
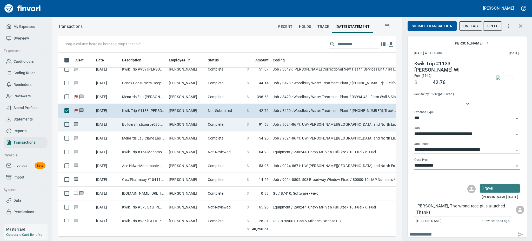
click at [169, 126] on td "[PERSON_NAME]" at bounding box center [186, 124] width 39 height 14
type input "**********"
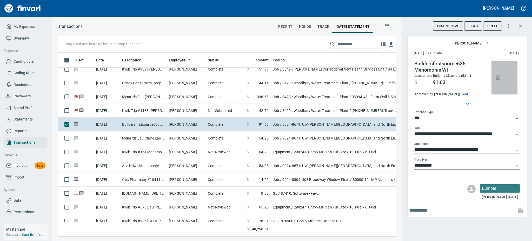
click at [508, 75] on img "button" at bounding box center [504, 77] width 17 height 4
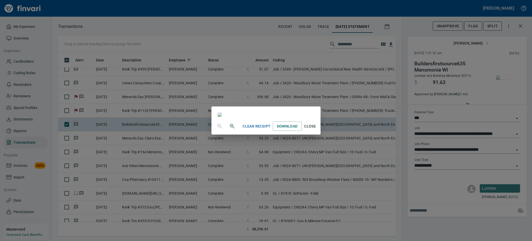
scroll to position [49, 0]
click at [317, 129] on span "Close" at bounding box center [310, 126] width 12 height 6
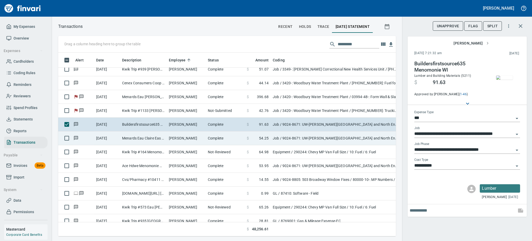
click at [132, 138] on td "Menards Eau Claire Eas Eau Claire WI" at bounding box center [143, 138] width 47 height 14
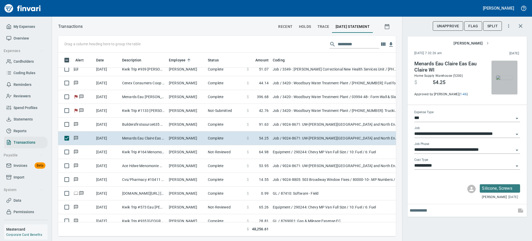
click at [505, 76] on img "button" at bounding box center [504, 77] width 17 height 4
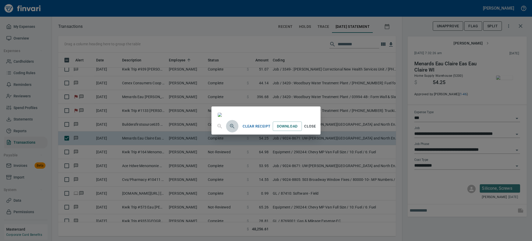
click at [229, 129] on icon "button" at bounding box center [232, 126] width 6 height 6
click at [317, 130] on span "Close" at bounding box center [310, 126] width 12 height 6
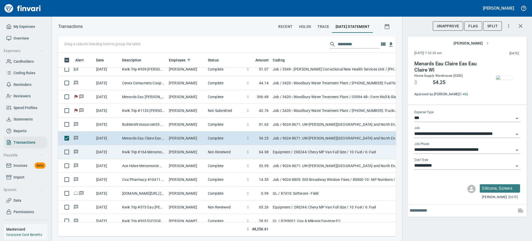
click at [171, 152] on td "[PERSON_NAME]" at bounding box center [186, 152] width 39 height 14
type input "*********"
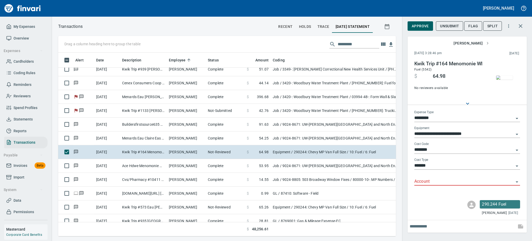
click at [502, 77] on img "button" at bounding box center [504, 77] width 17 height 4
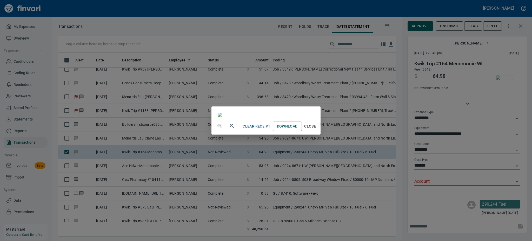
click at [317, 129] on span "Close" at bounding box center [310, 126] width 12 height 6
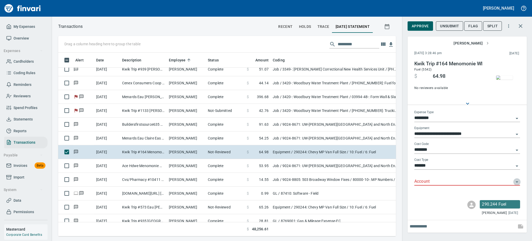
click at [515, 181] on icon "Open" at bounding box center [517, 182] width 6 height 6
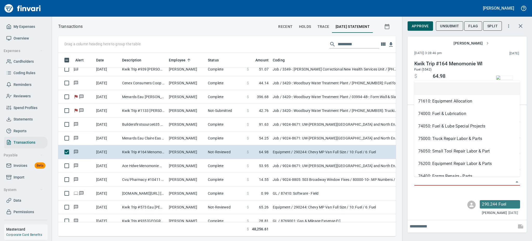
scroll to position [172, 326]
click at [426, 111] on li "74000: Fuel & Lubrication" at bounding box center [467, 113] width 106 height 12
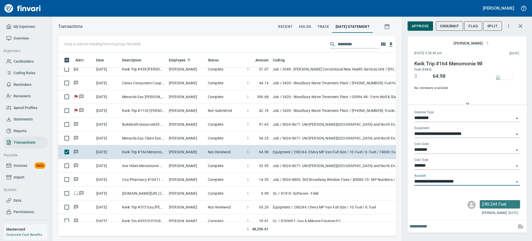
click at [515, 182] on icon "Open" at bounding box center [517, 182] width 6 height 6
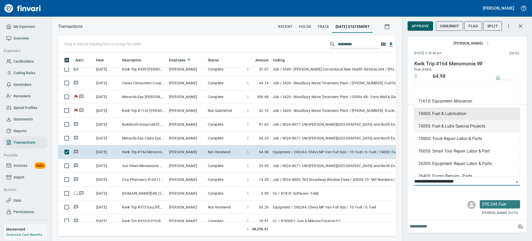
click at [441, 126] on li "74050: Fuel & Lube Special Projects" at bounding box center [467, 126] width 106 height 12
type input "**********"
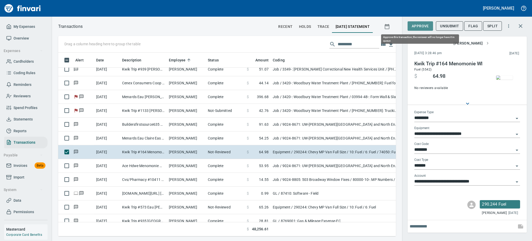
click at [419, 25] on span "Approve" at bounding box center [420, 26] width 17 height 6
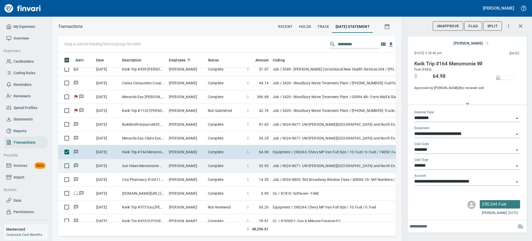
click at [131, 166] on td "Ace Hdwe Menomonie Menomonie WI" at bounding box center [143, 166] width 47 height 14
type input "***"
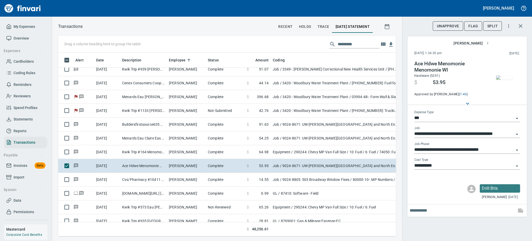
scroll to position [172, 326]
click at [477, 21] on button "Flag" at bounding box center [474, 26] width 18 height 10
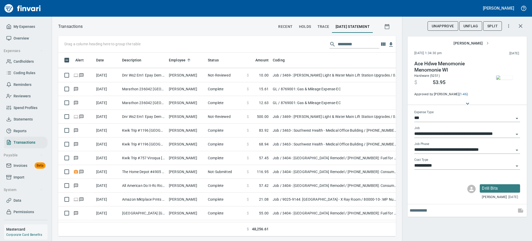
scroll to position [1719, 0]
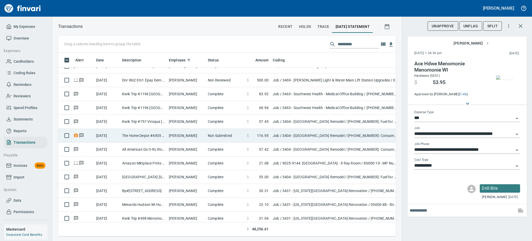
click at [236, 135] on td "Not-Submitted" at bounding box center [225, 136] width 39 height 14
type input "**********"
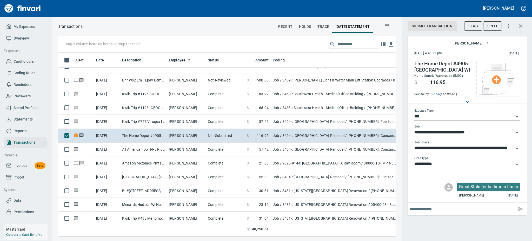
click at [440, 207] on input "text" at bounding box center [462, 209] width 105 height 8
type input "**********"
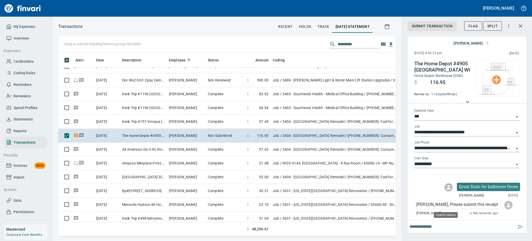
scroll to position [172, 326]
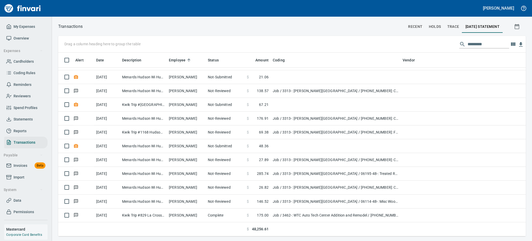
scroll to position [2357, 0]
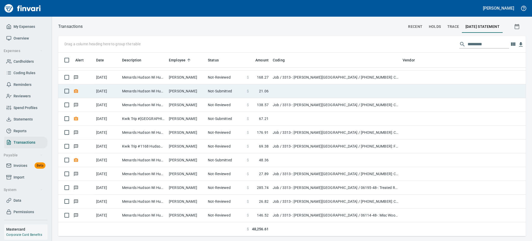
click at [259, 89] on span at bounding box center [254, 90] width 10 height 5
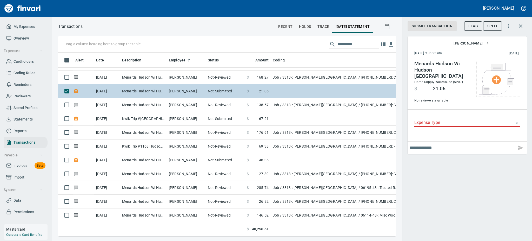
scroll to position [172, 326]
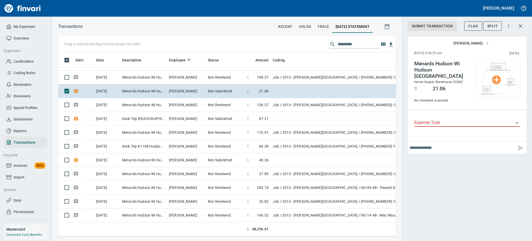
click at [422, 145] on input "text" at bounding box center [462, 147] width 105 height 8
type input "**********"
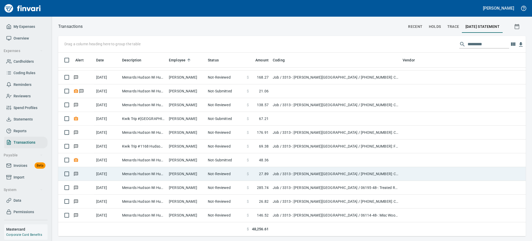
scroll to position [178, 450]
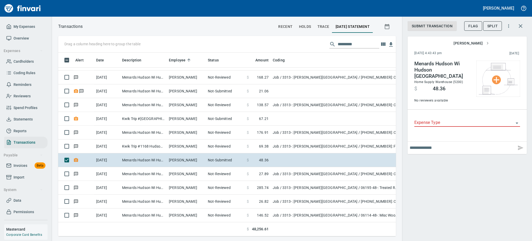
scroll to position [172, 326]
click at [452, 143] on input "text" at bounding box center [462, 147] width 105 height 8
type input "**********"
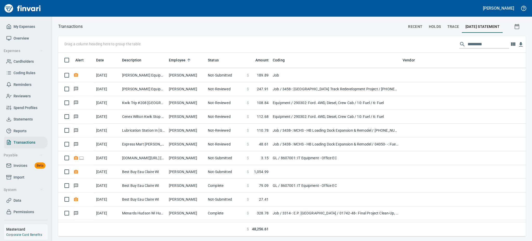
scroll to position [2800, 0]
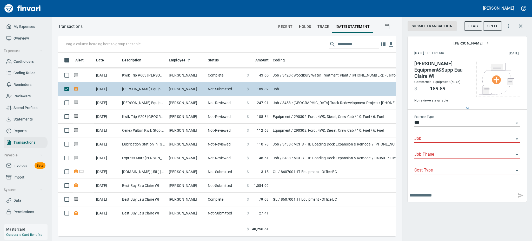
scroll to position [172, 326]
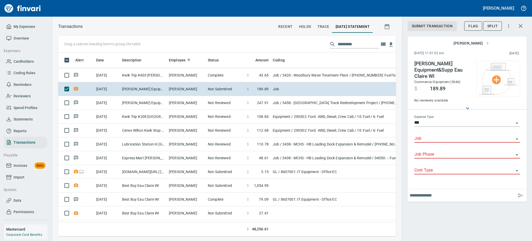
click at [440, 191] on input "text" at bounding box center [462, 195] width 105 height 8
type input "**********"
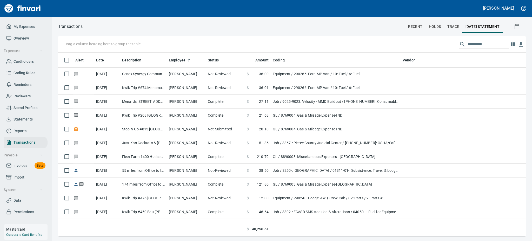
scroll to position [3369, 0]
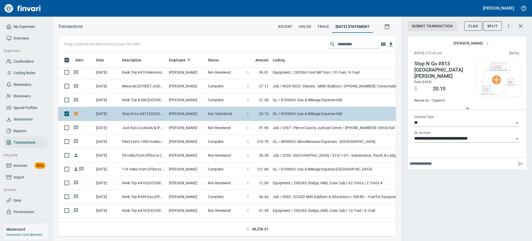
scroll to position [172, 326]
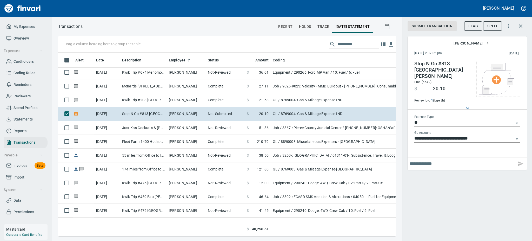
click at [418, 160] on input "text" at bounding box center [462, 163] width 105 height 8
type input "**********"
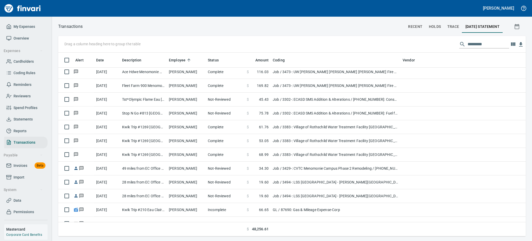
scroll to position [3979, 0]
